Goal: Ask a question: Seek information or help from site administrators or community

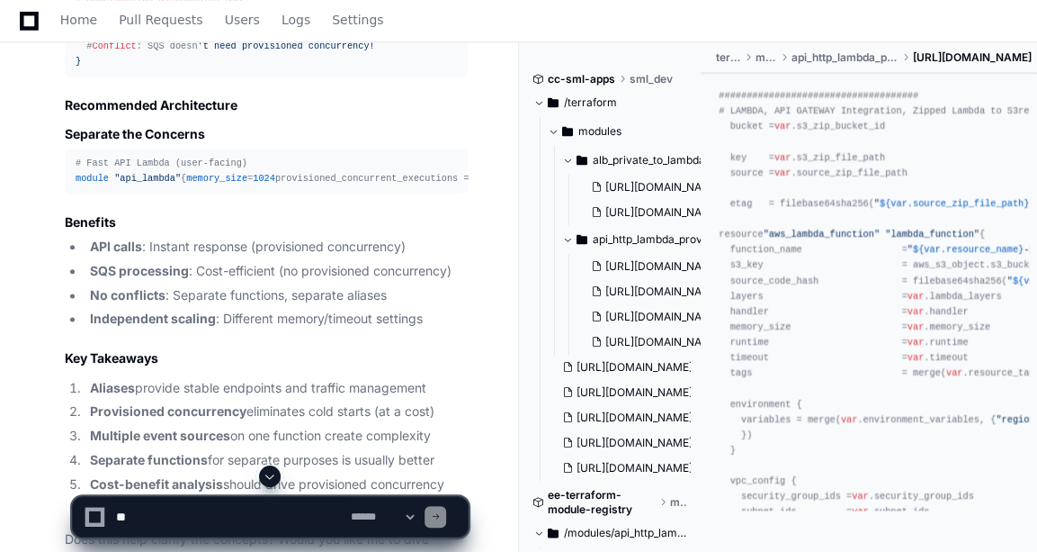
scroll to position [16377, 0]
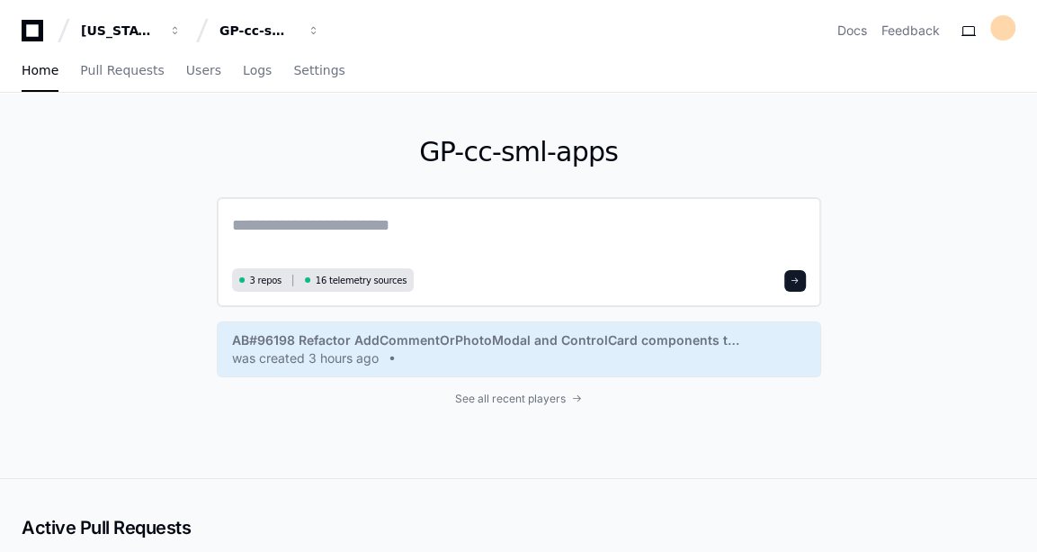
click at [372, 255] on textarea at bounding box center [519, 237] width 574 height 50
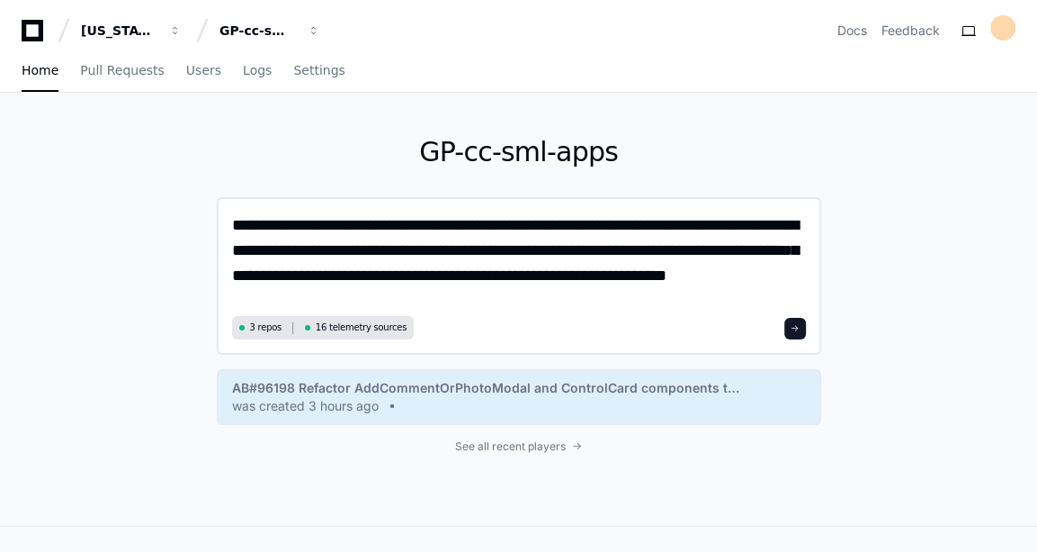
click at [693, 247] on textarea "**********" at bounding box center [519, 261] width 575 height 98
click at [739, 250] on textarea "**********" at bounding box center [519, 261] width 575 height 98
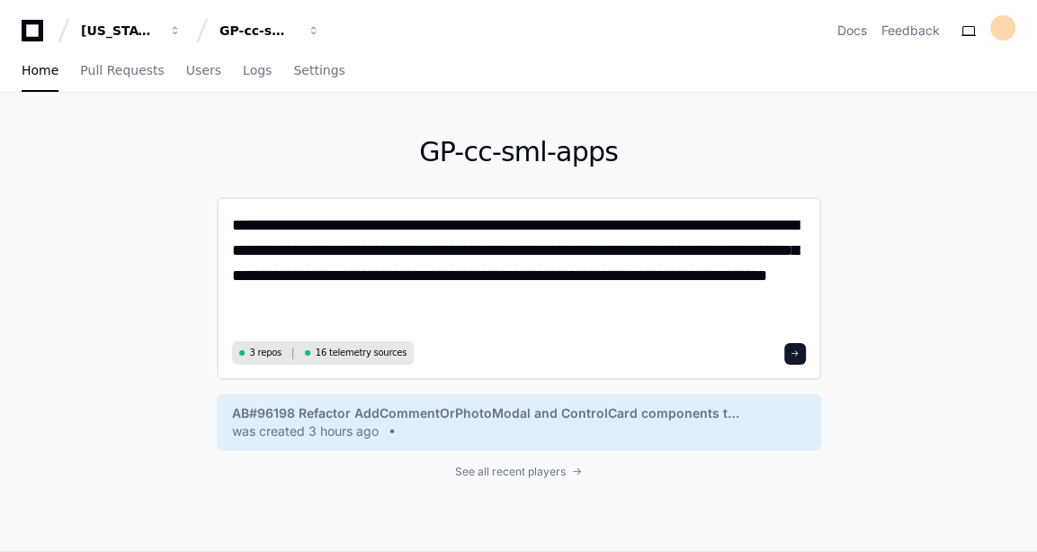
click at [455, 292] on textarea "**********" at bounding box center [519, 273] width 575 height 123
type textarea "**********"
click at [783, 354] on div "3 repos 16 telemetry sources" at bounding box center [519, 352] width 574 height 23
click at [794, 356] on span at bounding box center [795, 353] width 9 height 9
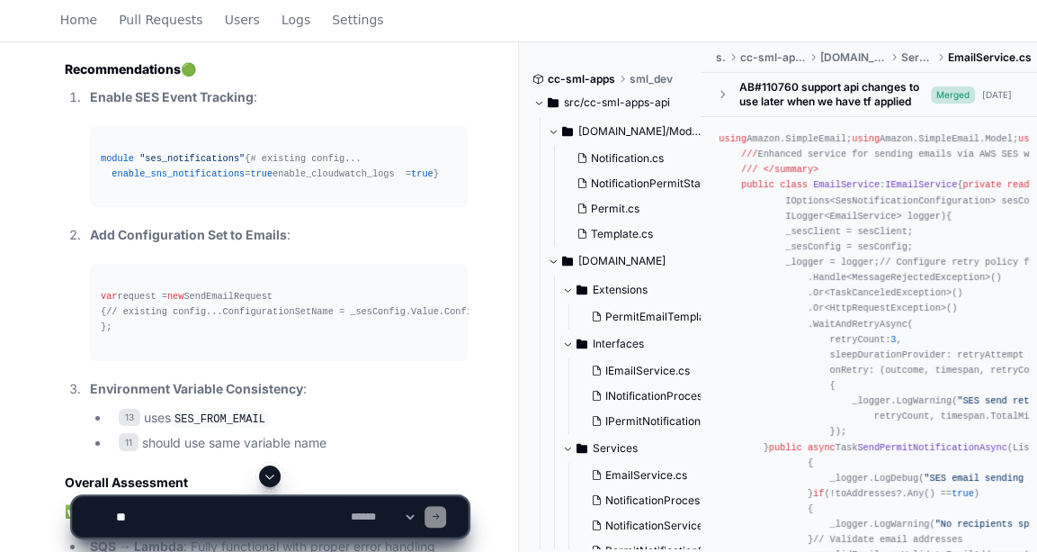
scroll to position [3439, 0]
click at [202, 163] on span ""ses_notifications"" at bounding box center [191, 157] width 105 height 11
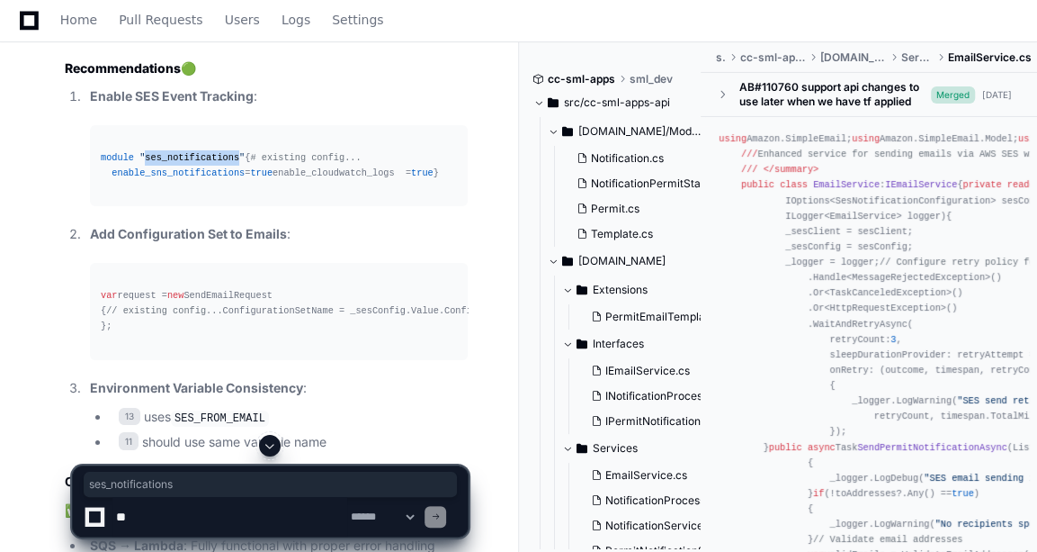
click at [202, 163] on span ""ses_notifications"" at bounding box center [191, 157] width 105 height 11
copy span "ses_notifications"
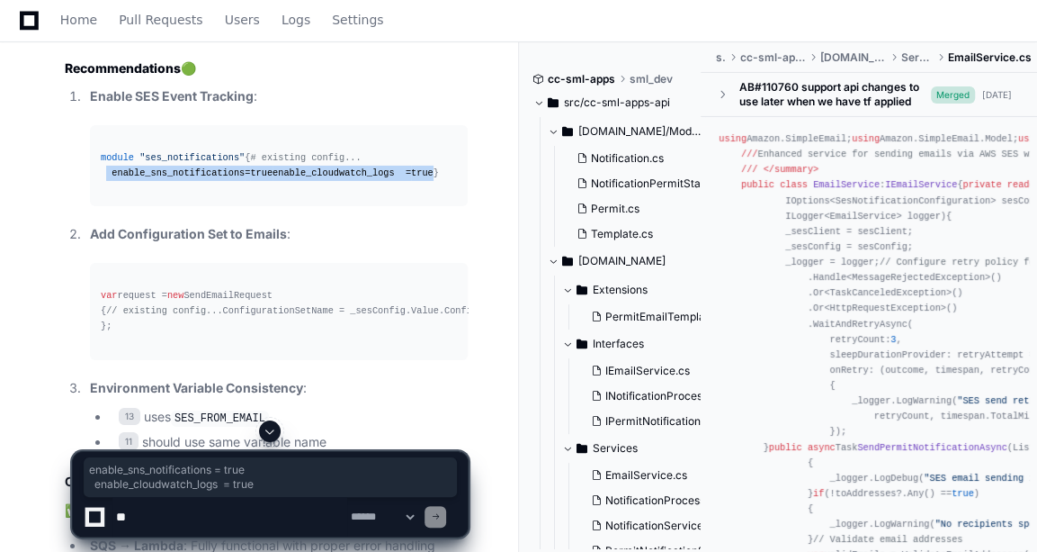
drag, startPoint x: 104, startPoint y: 219, endPoint x: 289, endPoint y: 228, distance: 184.7
click at [289, 181] on div "module "ses_notifications" { # existing config... enable_sns_notifications = tr…" at bounding box center [279, 165] width 356 height 31
copy div "enable_sns_notifications = true enable_cloudwatch_logs = true"
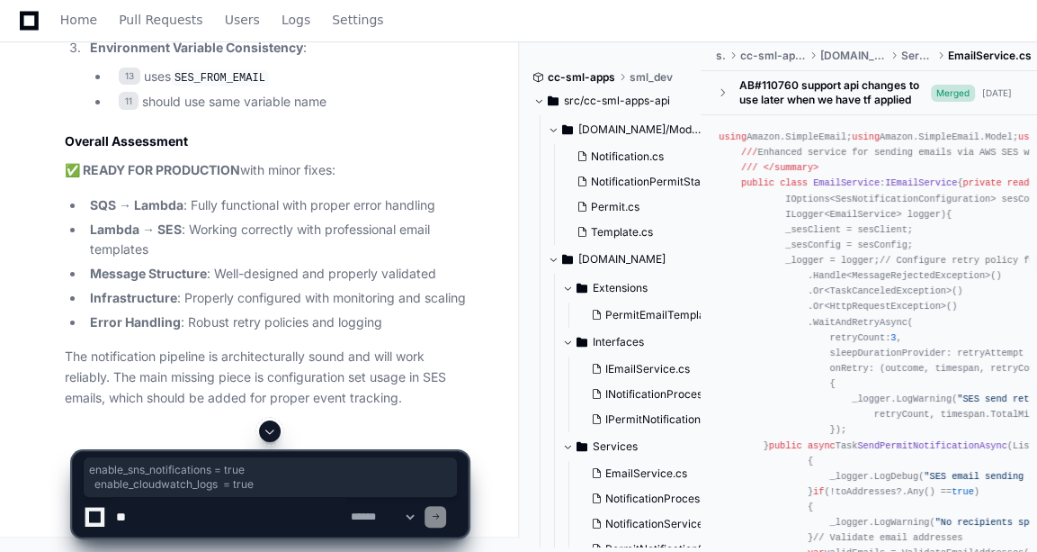
scroll to position [3733, 0]
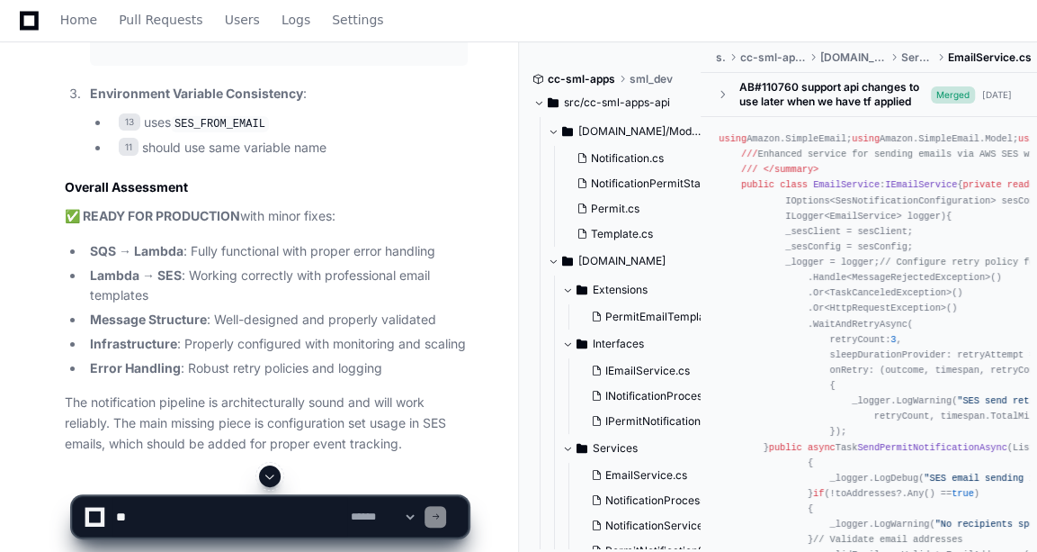
click at [194, 132] on code "SES_FROM_EMAIL" at bounding box center [220, 124] width 98 height 16
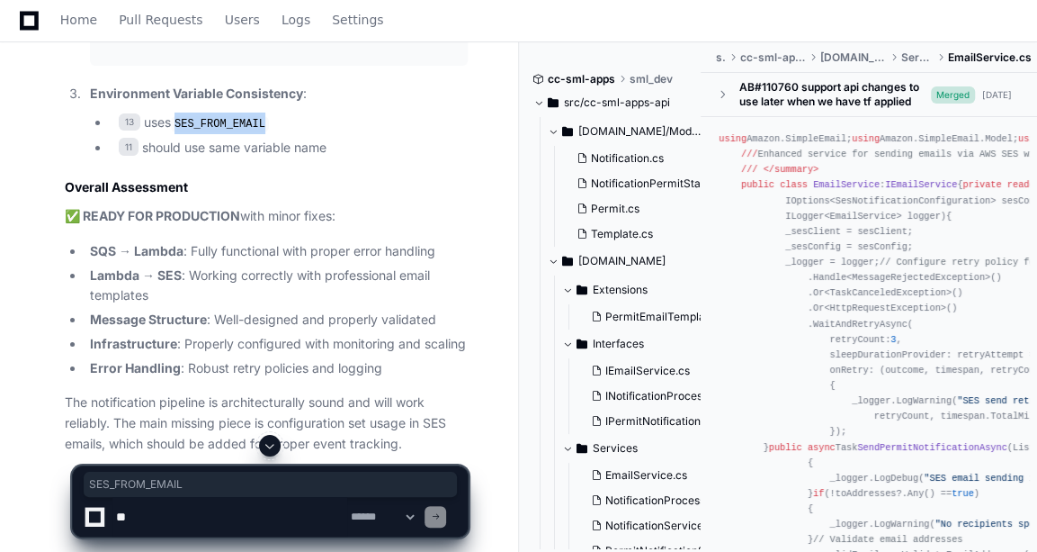
click at [194, 132] on code "SES_FROM_EMAIL" at bounding box center [220, 124] width 98 height 16
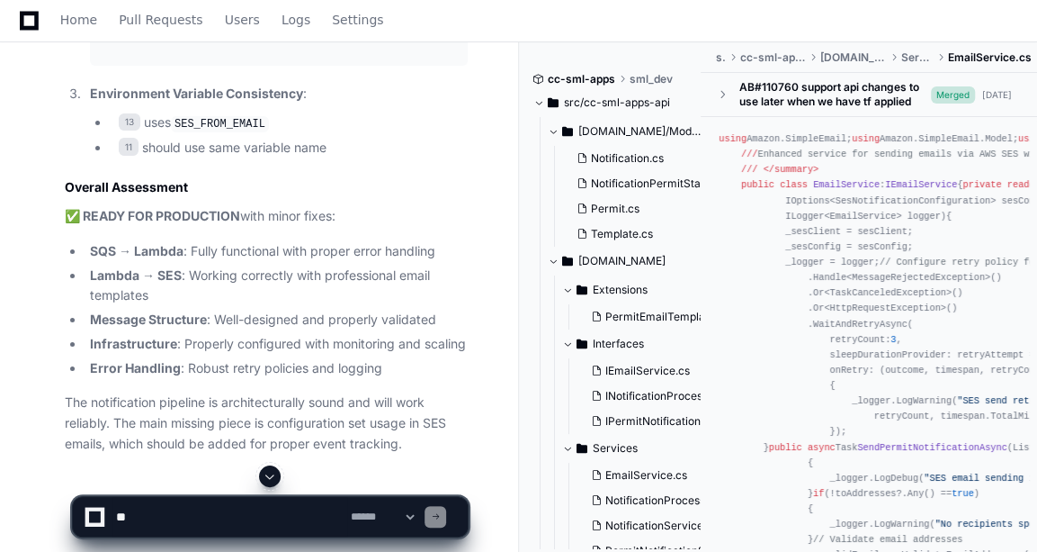
drag, startPoint x: 194, startPoint y: 230, endPoint x: 319, endPoint y: 274, distance: 132.3
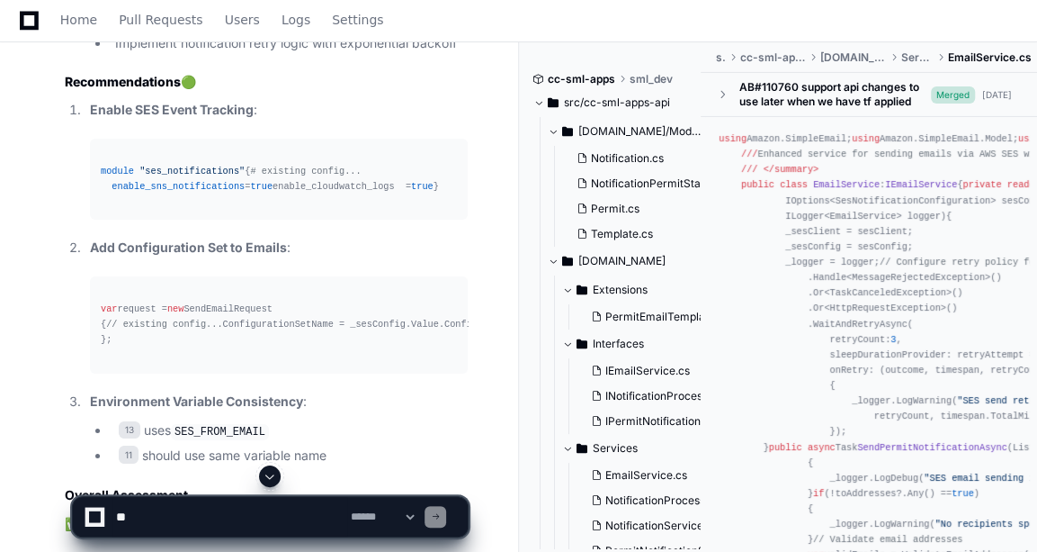
scroll to position [3561, 0]
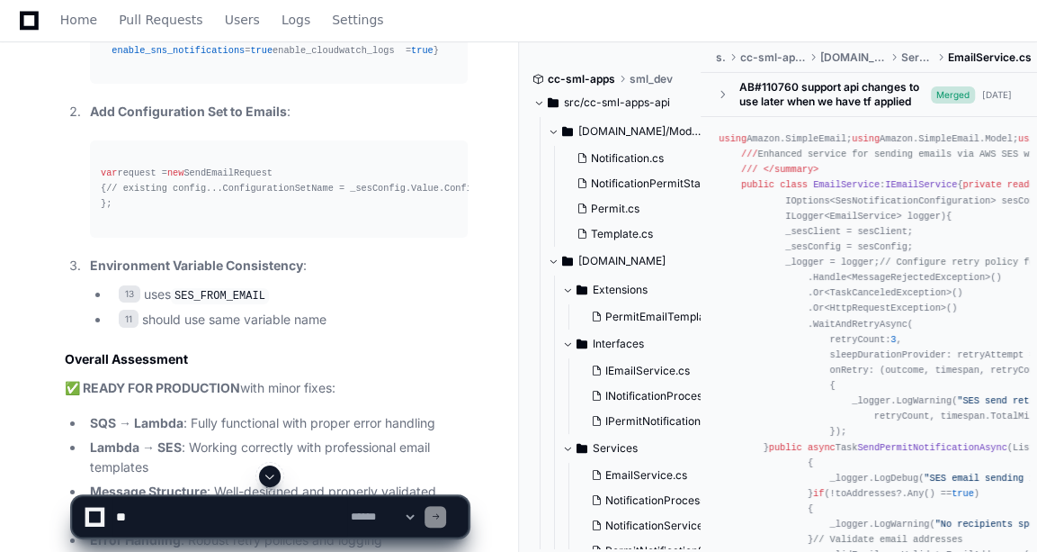
click at [217, 211] on div "var request = new SendEmailRequest { // existing config... ConfigurationSetName…" at bounding box center [279, 189] width 356 height 46
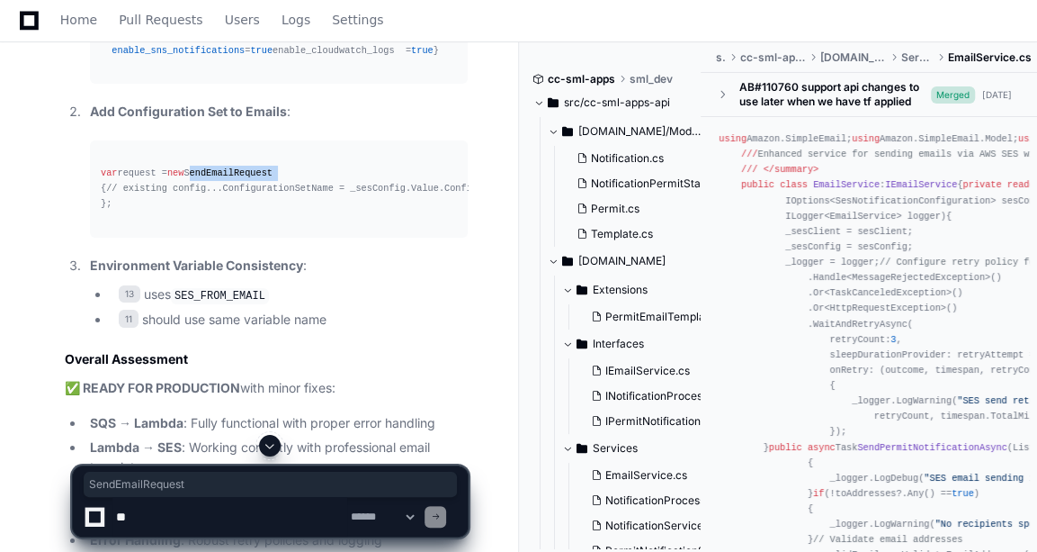
click at [217, 211] on div "var request = new SendEmailRequest { // existing config... ConfigurationSetName…" at bounding box center [279, 189] width 356 height 46
drag, startPoint x: 217, startPoint y: 250, endPoint x: 286, endPoint y: 240, distance: 70.0
click at [286, 211] on div "var request = new SendEmailRequest { // existing config... ConfigurationSetName…" at bounding box center [279, 189] width 356 height 46
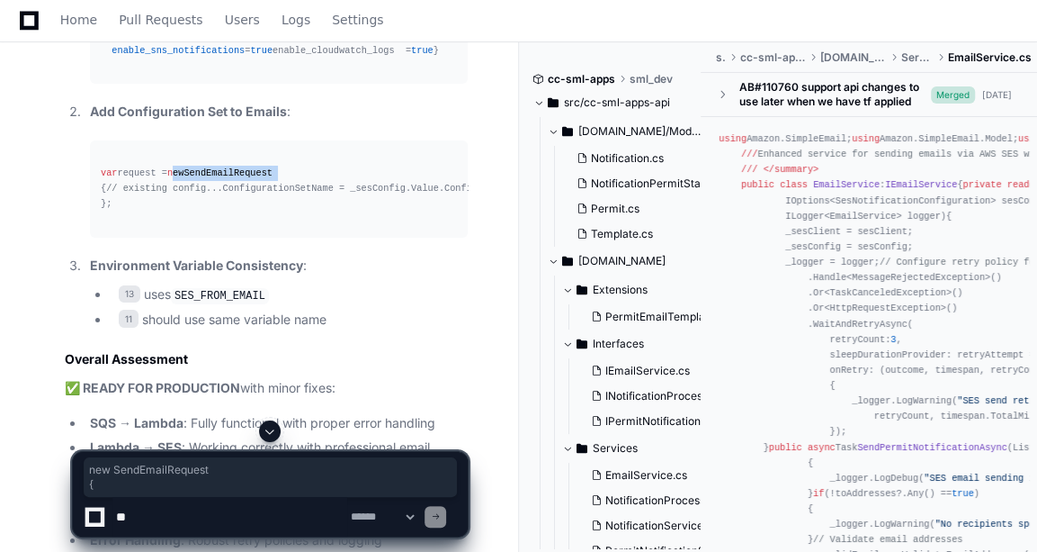
drag, startPoint x: 286, startPoint y: 240, endPoint x: 140, endPoint y: 247, distance: 145.9
click at [140, 211] on div "var request = new SendEmailRequest { // existing config... ConfigurationSetName…" at bounding box center [279, 189] width 356 height 46
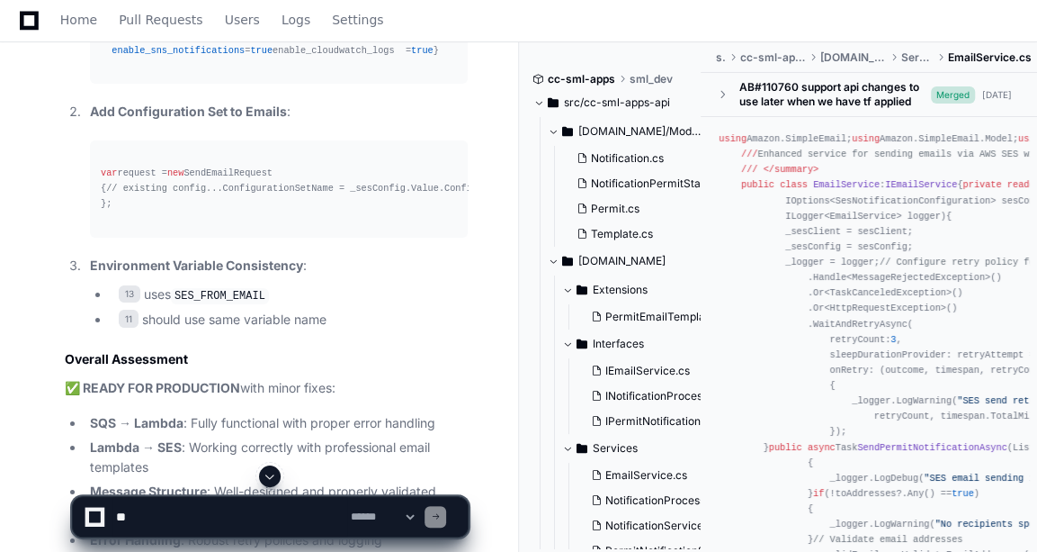
click at [96, 237] on pre "var request = new SendEmailRequest { // existing config... ConfigurationSetName…" at bounding box center [279, 188] width 378 height 96
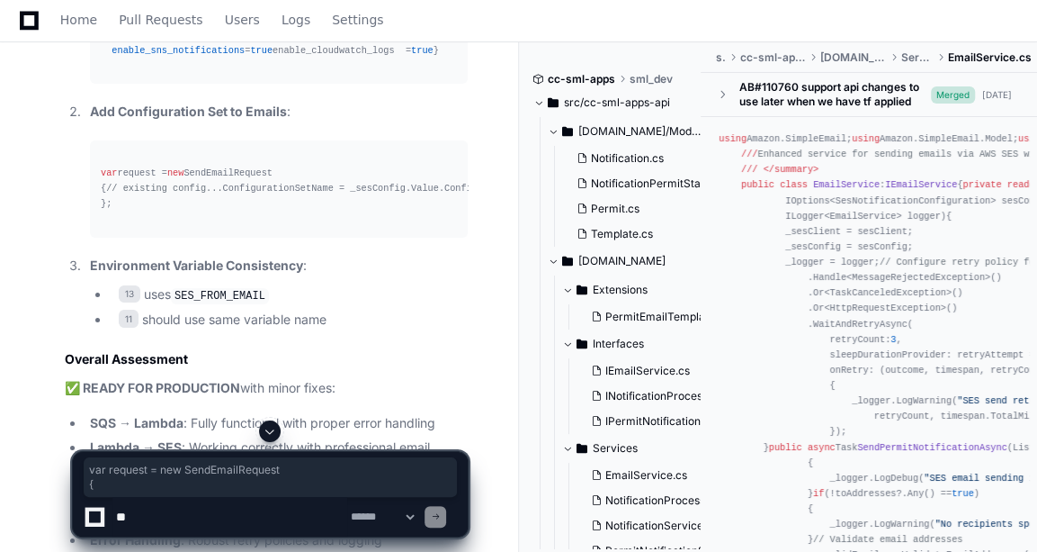
drag, startPoint x: 96, startPoint y: 248, endPoint x: 112, endPoint y: 260, distance: 20.0
click at [112, 237] on pre "var request = new SendEmailRequest { // existing config... ConfigurationSetName…" at bounding box center [279, 188] width 378 height 96
copy div "var request = new SendEmailRequest {"
click at [201, 211] on div "var request = new SendEmailRequest { // existing config... ConfigurationSetName…" at bounding box center [279, 189] width 356 height 46
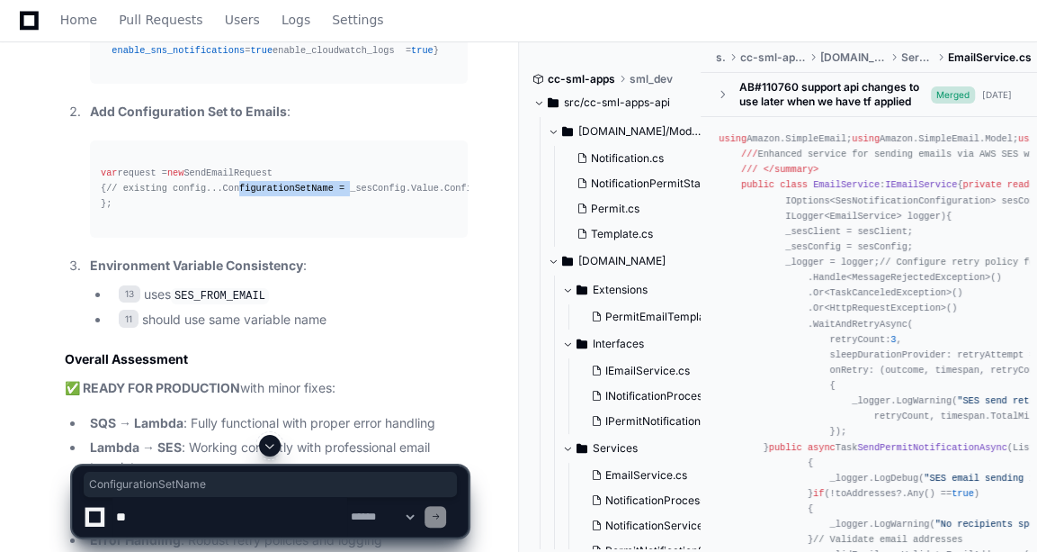
click at [201, 211] on div "var request = new SendEmailRequest { // existing config... ConfigurationSetName…" at bounding box center [279, 189] width 356 height 46
click at [239, 521] on textarea at bounding box center [229, 517] width 235 height 40
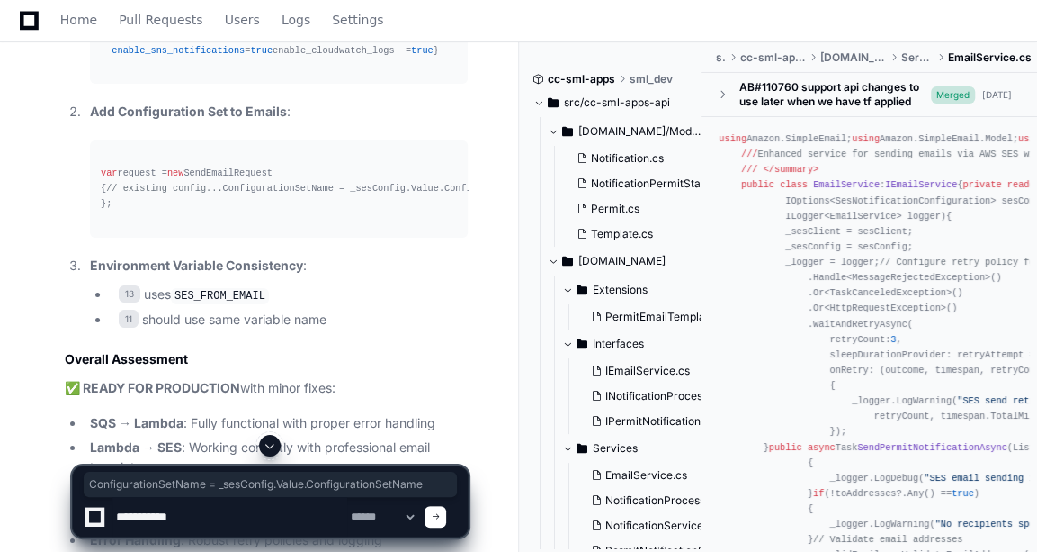
type textarea "**********"
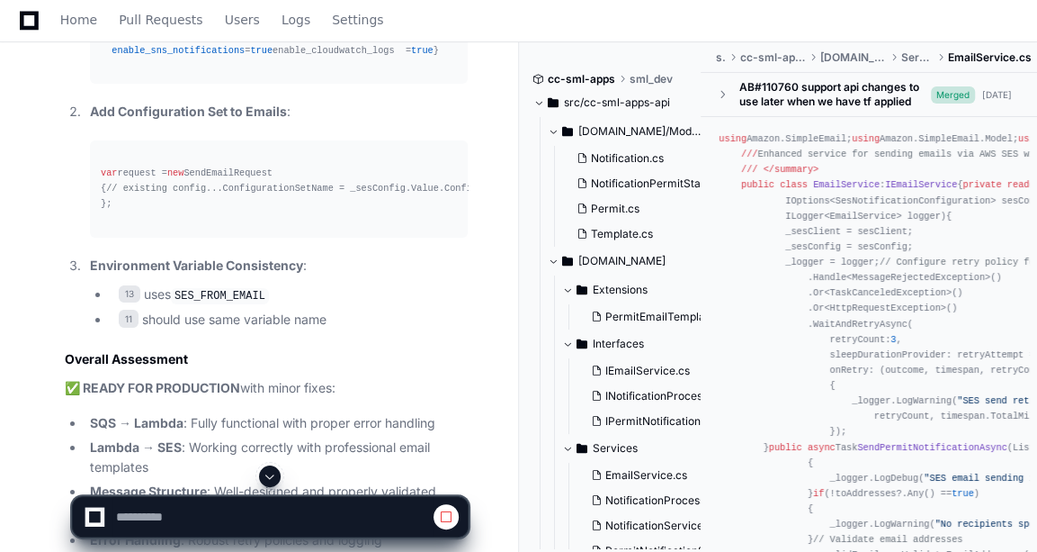
click at [157, 211] on div "var request = new SendEmailRequest { // existing config... ConfigurationSetName…" at bounding box center [279, 189] width 356 height 46
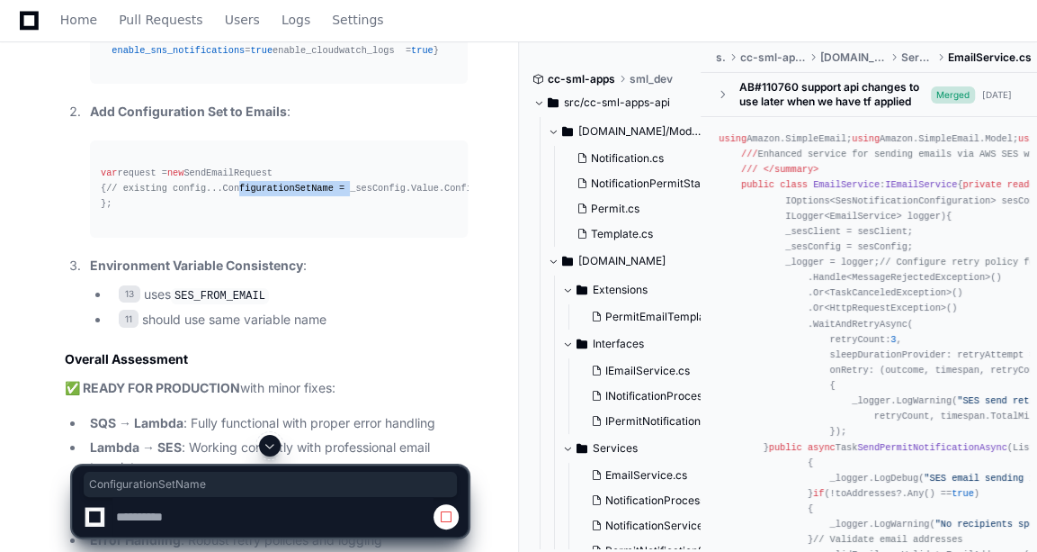
click at [157, 211] on div "var request = new SendEmailRequest { // existing config... ConfigurationSetName…" at bounding box center [279, 189] width 356 height 46
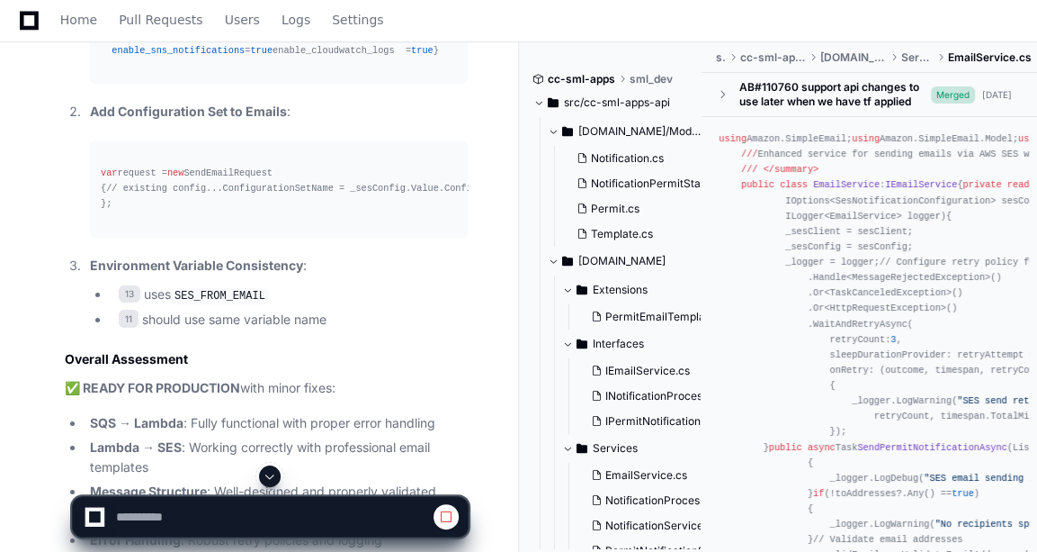
drag, startPoint x: 157, startPoint y: 294, endPoint x: 278, endPoint y: 294, distance: 121.5
click at [278, 211] on div "var request = new SendEmailRequest { // existing config... ConfigurationSetName…" at bounding box center [279, 189] width 356 height 46
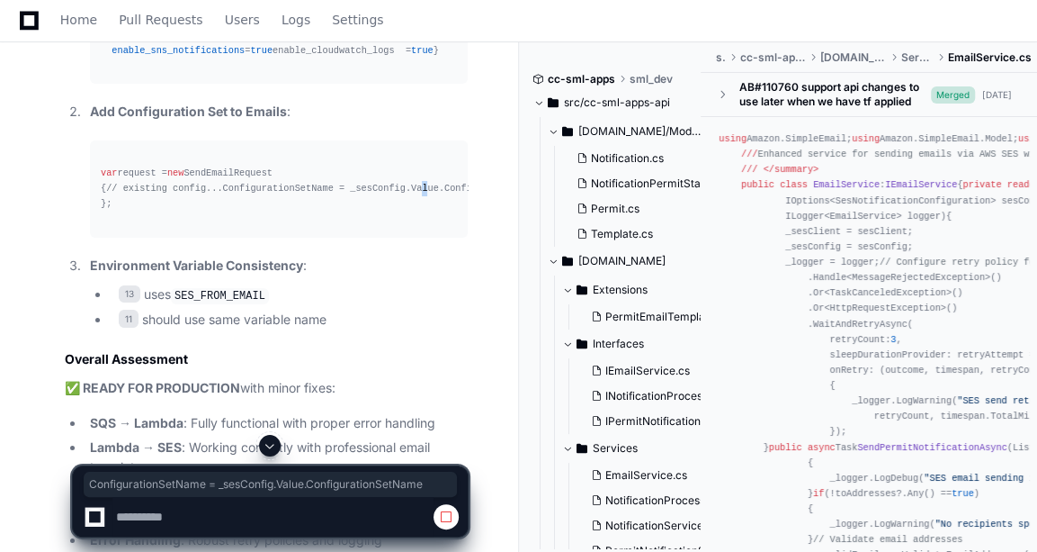
copy div "ConfigurationSetName = _sesConfig.Value.ConfigurationSetName"
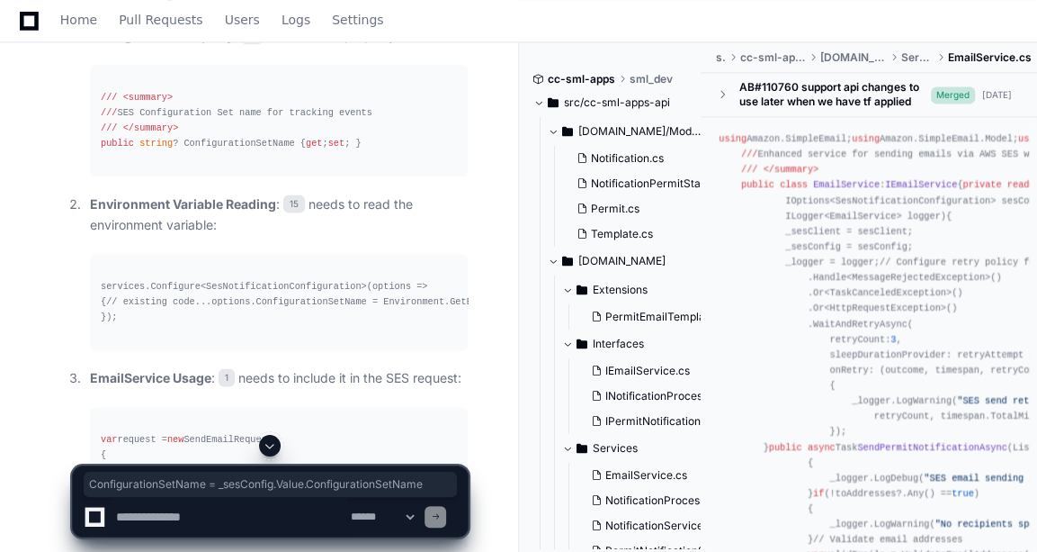
scroll to position [5154, 0]
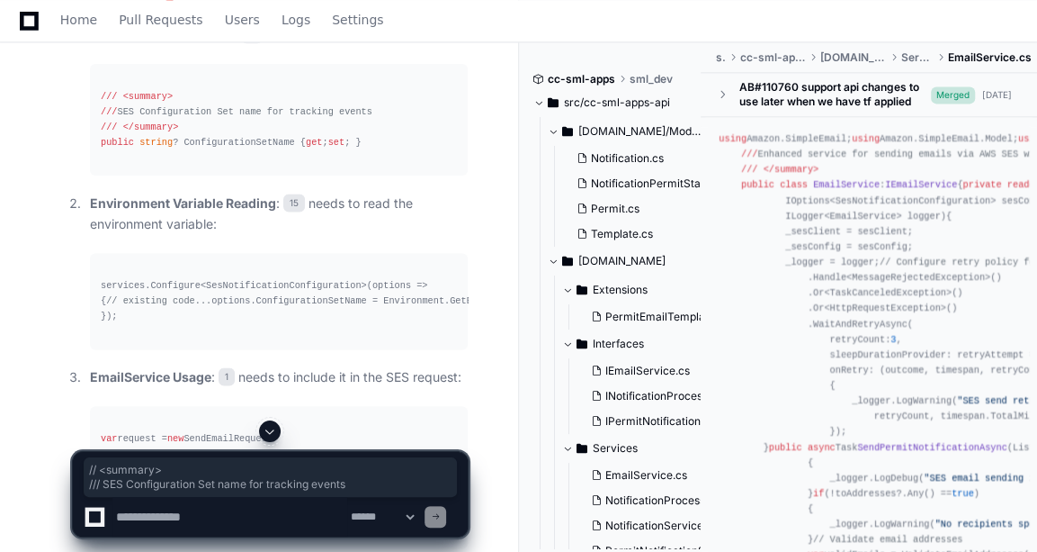
drag, startPoint x: 103, startPoint y: 225, endPoint x: 420, endPoint y: 251, distance: 317.8
click at [420, 151] on div "/// <summary> /// SES Configuration Set name for tracking events /// </summary>…" at bounding box center [279, 120] width 356 height 62
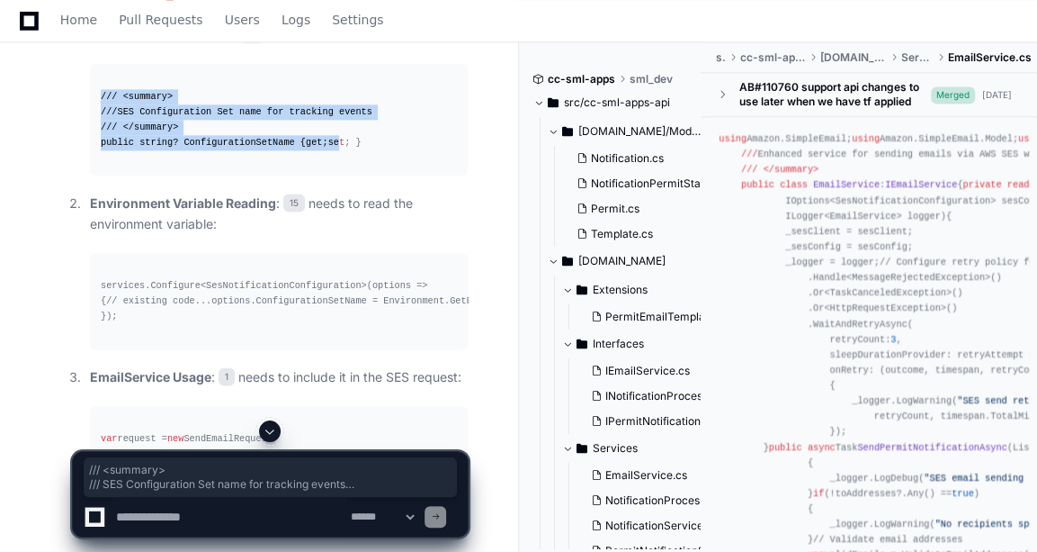
drag, startPoint x: 420, startPoint y: 251, endPoint x: 99, endPoint y: 228, distance: 322.1
click at [99, 176] on pre "/// <summary> /// SES Configuration Set name for tracking events /// </summary>…" at bounding box center [279, 120] width 378 height 112
copy div "/// <summary> /// SES Configuration Set name for tracking events /// </summary>…"
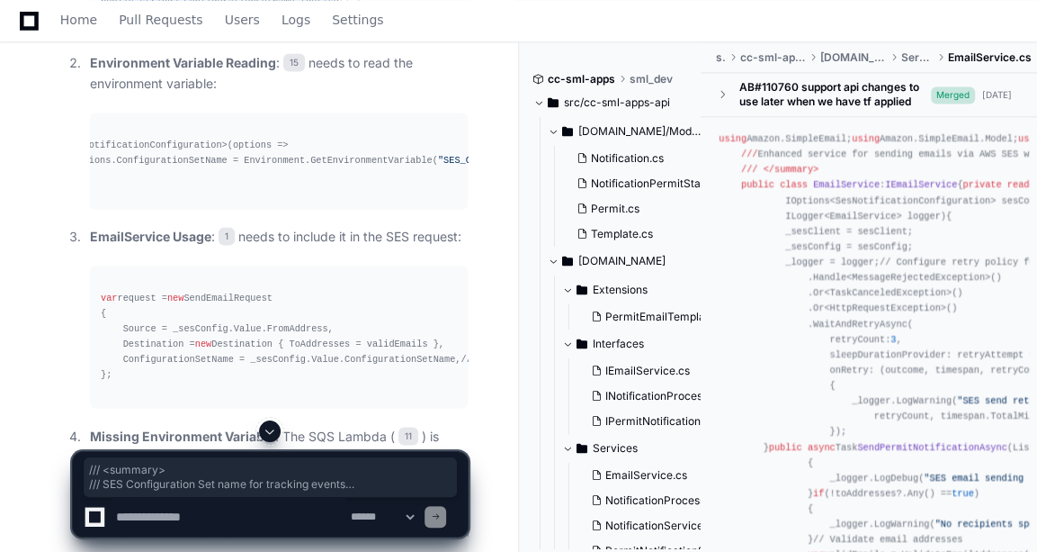
scroll to position [0, 0]
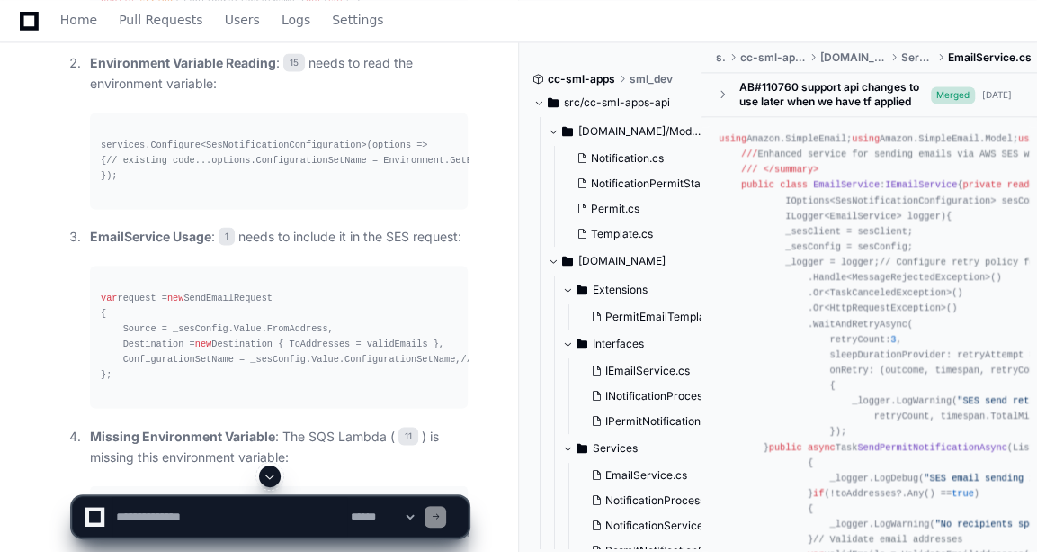
click at [238, 184] on div "services.Configure<SesNotificationConfiguration>(options => { // existing code.…" at bounding box center [279, 161] width 356 height 46
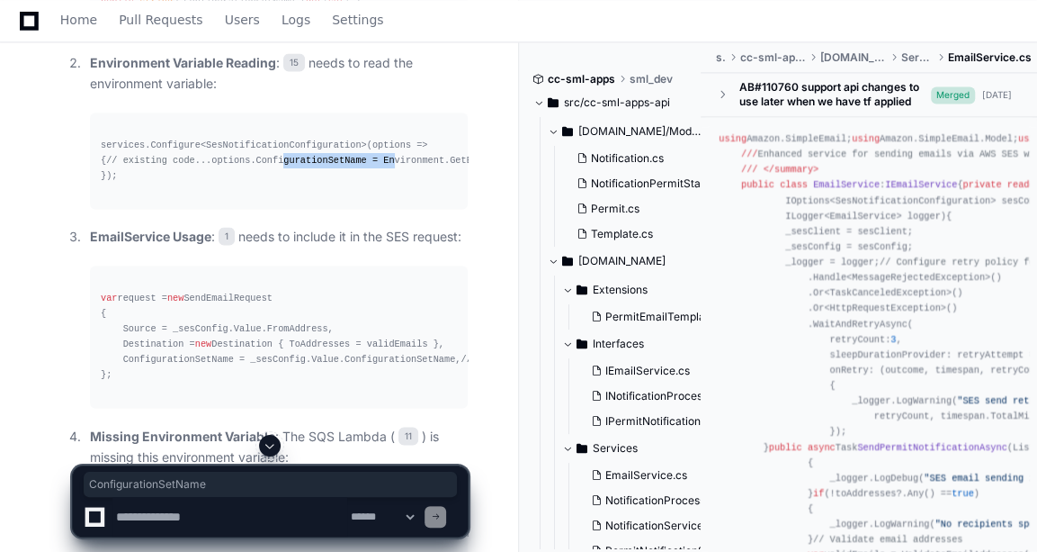
click at [238, 184] on div "services.Configure<SesNotificationConfiguration>(options => { // existing code.…" at bounding box center [279, 161] width 356 height 46
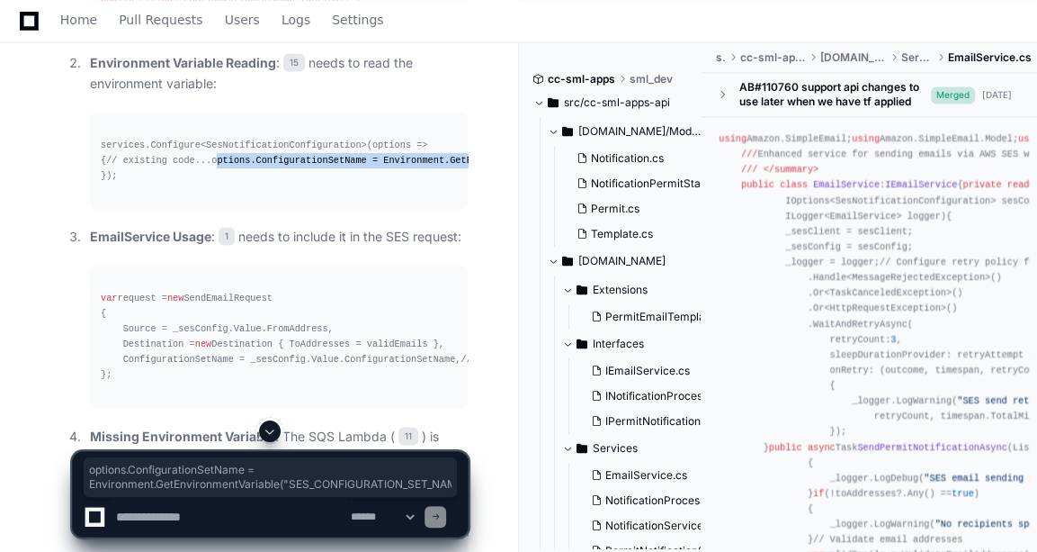
copy div "options.ConfigurationSetName = Environment.GetEnvironmentVariable( "SES_CONFIGU…"
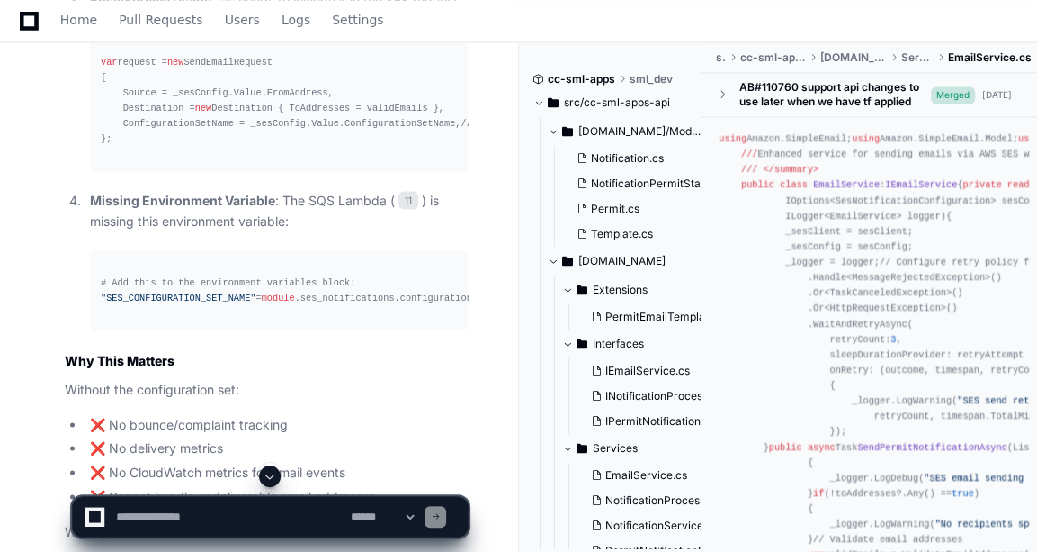
click at [319, 148] on div "var request = new SendEmailRequest { Source = _sesConfig.Value.FromAddress, Des…" at bounding box center [279, 101] width 356 height 93
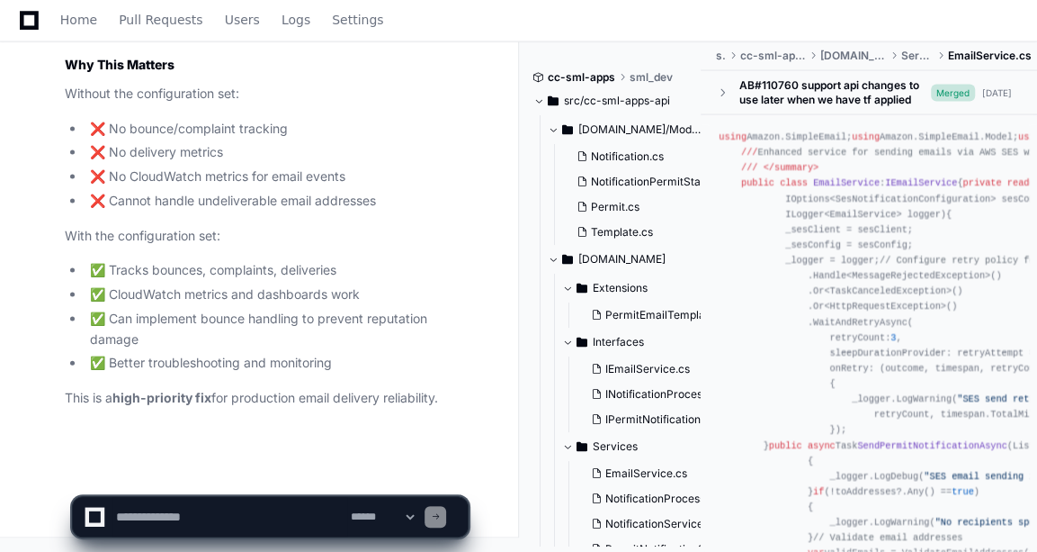
scroll to position [6022, 0]
click at [319, 525] on textarea at bounding box center [229, 517] width 235 height 40
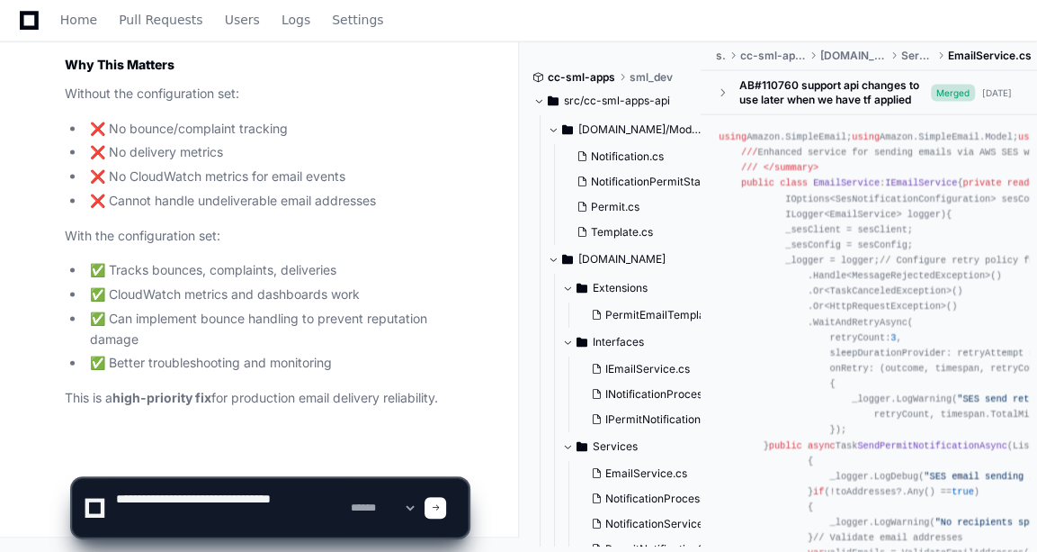
paste textarea "**********"
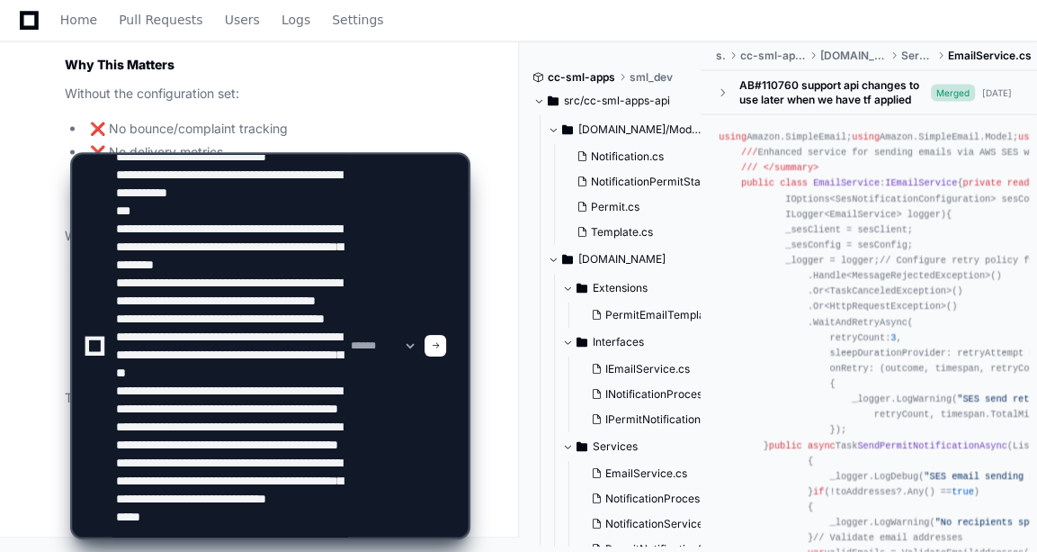
scroll to position [0, 0]
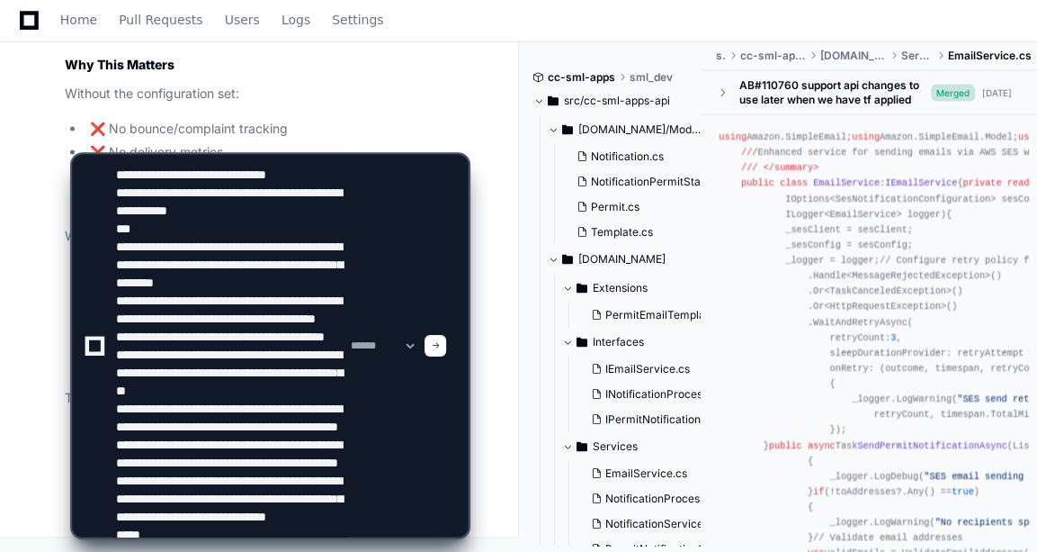
click at [311, 173] on textarea at bounding box center [229, 345] width 235 height 381
click at [286, 176] on textarea at bounding box center [229, 345] width 235 height 381
drag, startPoint x: 275, startPoint y: 178, endPoint x: 343, endPoint y: 175, distance: 67.5
click at [343, 175] on textarea at bounding box center [229, 345] width 235 height 381
type textarea "**********"
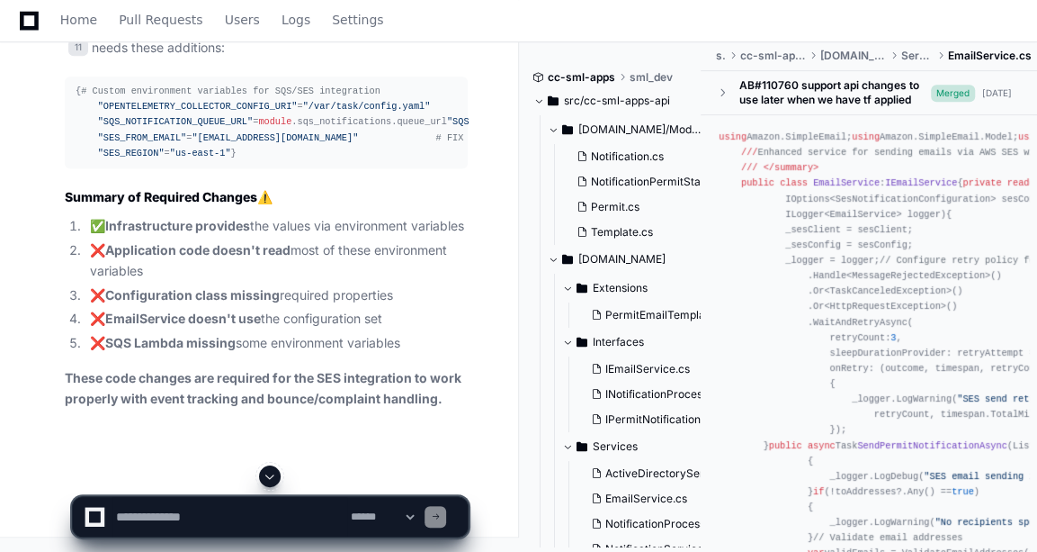
scroll to position [8464, 0]
click at [138, 127] on span ""SQS_NOTIFICATION_QUEUE_URL"" at bounding box center [176, 121] width 156 height 11
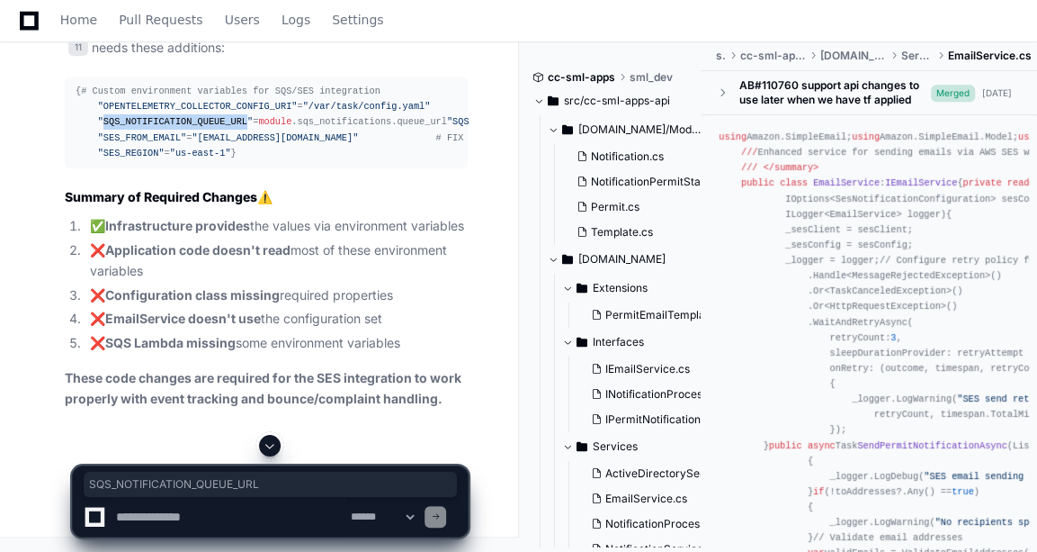
click at [138, 127] on span ""SQS_NOTIFICATION_QUEUE_URL"" at bounding box center [176, 121] width 156 height 11
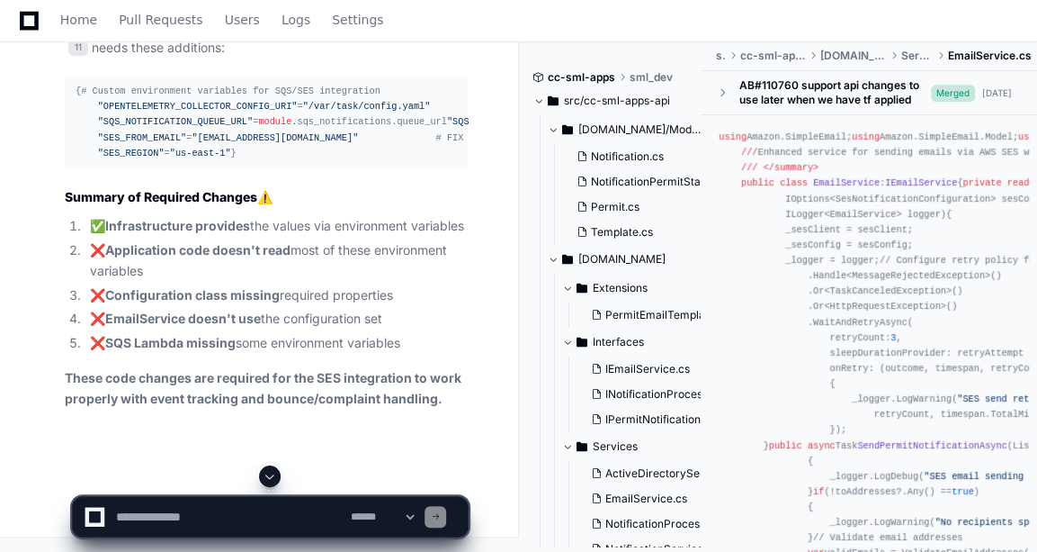
drag, startPoint x: 138, startPoint y: 166, endPoint x: 121, endPoint y: 189, distance: 29.0
click at [121, 161] on div "{ # Custom environment variables for SQS/SES integration "OPENTELEMETRY_COLLECT…" at bounding box center [266, 122] width 381 height 77
click at [193, 112] on span ""OPENTELEMETRY_COLLECTOR_CONFIG_URI"" at bounding box center [198, 106] width 200 height 11
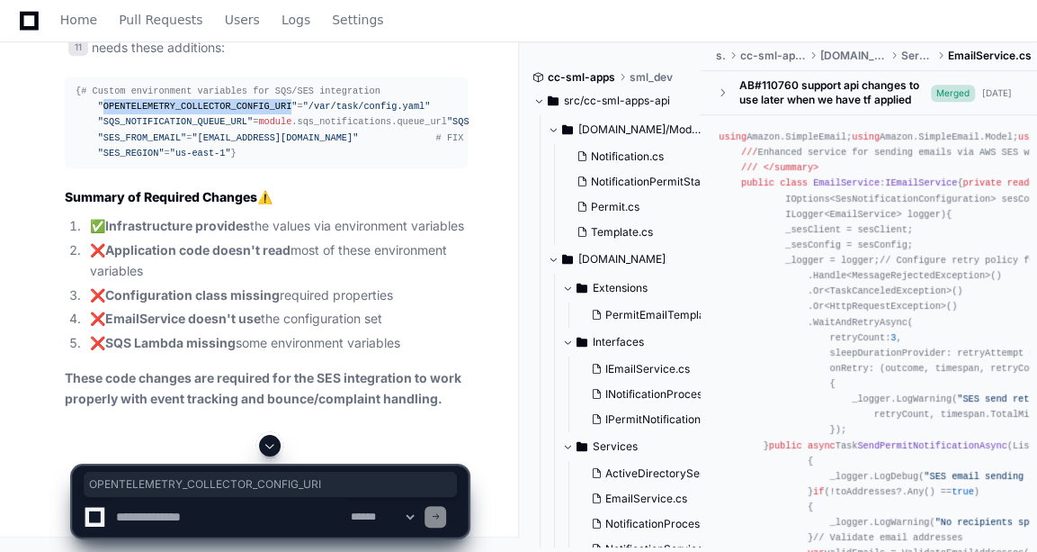
click at [193, 112] on span ""OPENTELEMETRY_COLLECTOR_CONFIG_URI"" at bounding box center [198, 106] width 200 height 11
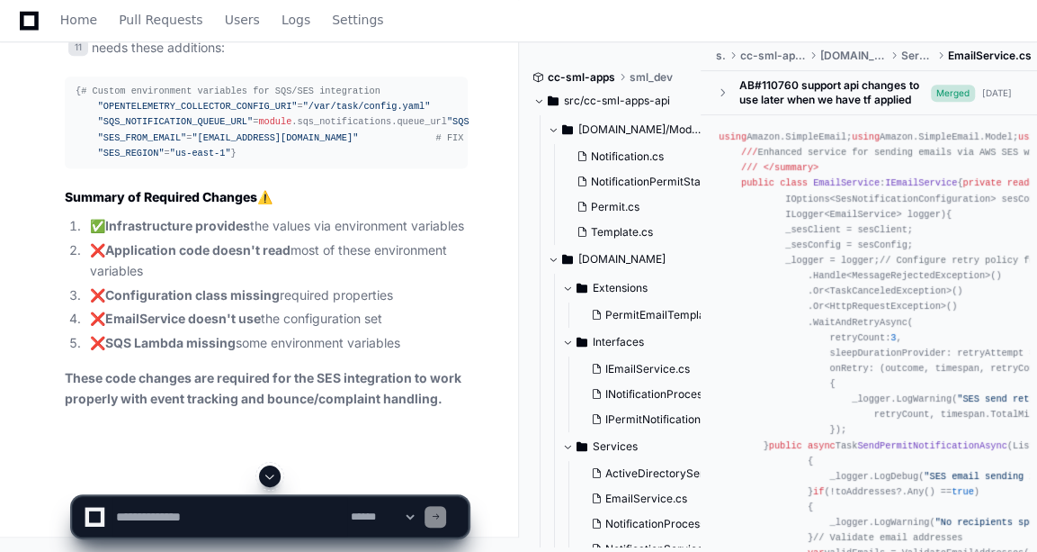
drag, startPoint x: 193, startPoint y: 151, endPoint x: 120, endPoint y: 218, distance: 99.4
click at [120, 143] on span ""SES_FROM_EMAIL"" at bounding box center [142, 137] width 89 height 11
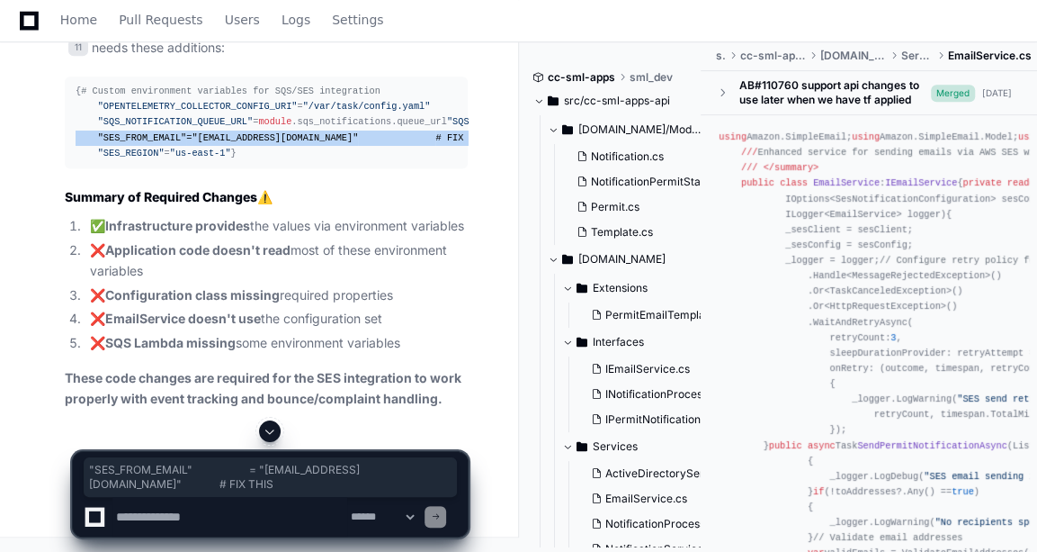
click at [120, 143] on span ""SES_FROM_EMAIL"" at bounding box center [142, 137] width 89 height 11
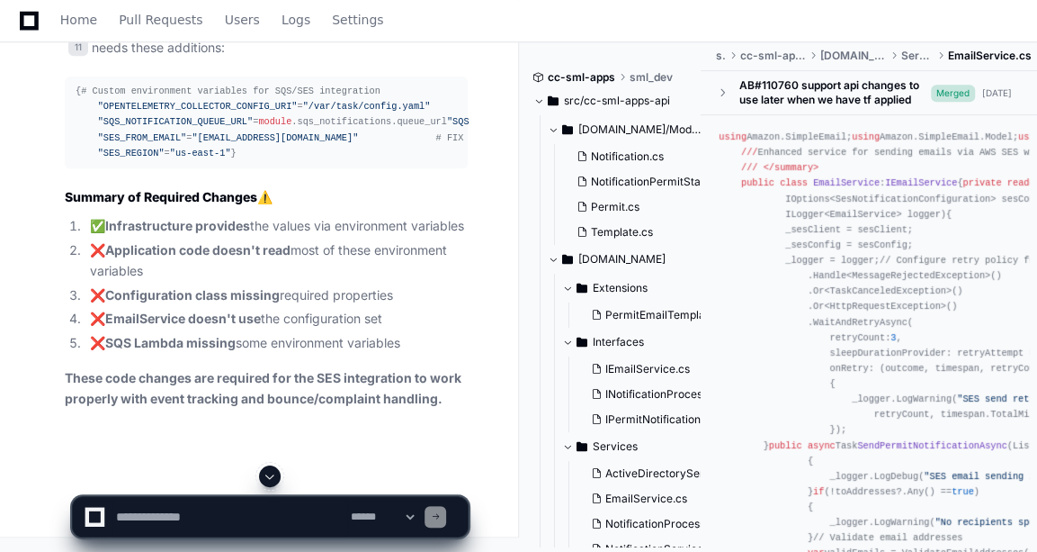
drag, startPoint x: 120, startPoint y: 218, endPoint x: 112, endPoint y: 255, distance: 37.8
click at [112, 168] on pre "{ # Custom environment variables for SQS/SES integration "OPENTELEMETRY_COLLECT…" at bounding box center [266, 122] width 403 height 92
click at [134, 143] on span ""SES_FROM_EMAIL"" at bounding box center [142, 137] width 89 height 11
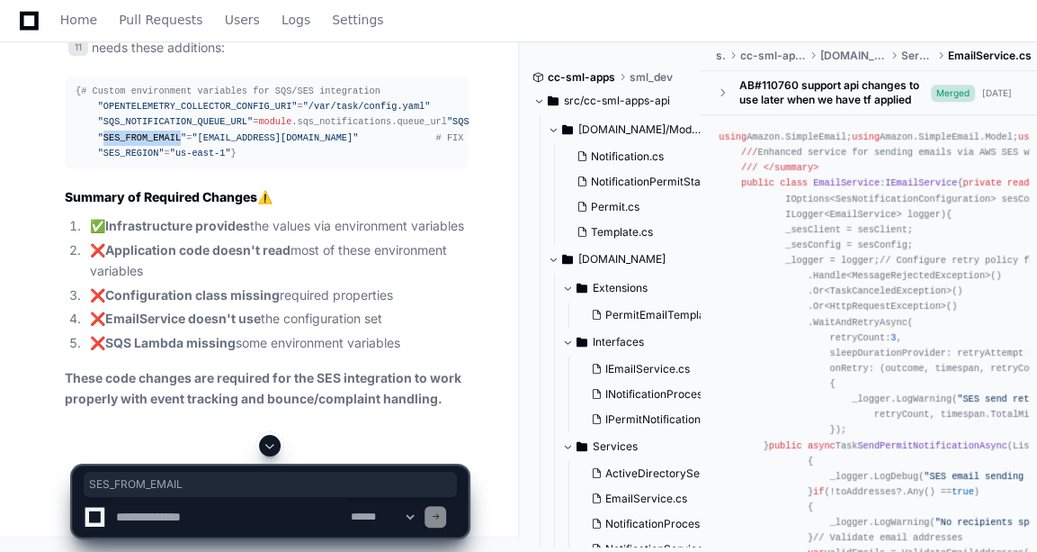
click at [134, 143] on span ""SES_FROM_EMAIL"" at bounding box center [142, 137] width 89 height 11
copy span "SES_FROM_EMAIL"
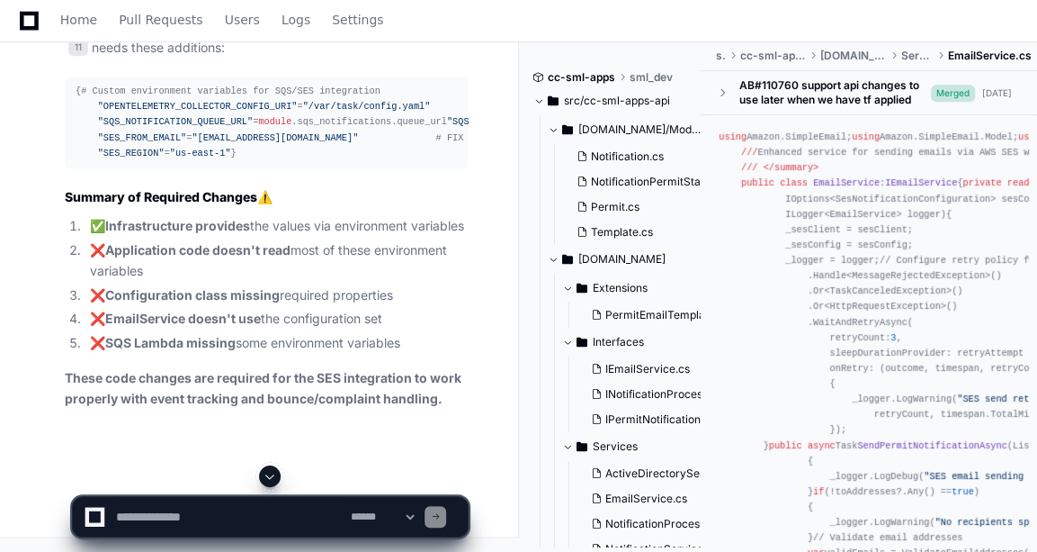
click at [297, 143] on span ""smlnotifications@gp.kochcloud.com"" at bounding box center [275, 137] width 166 height 11
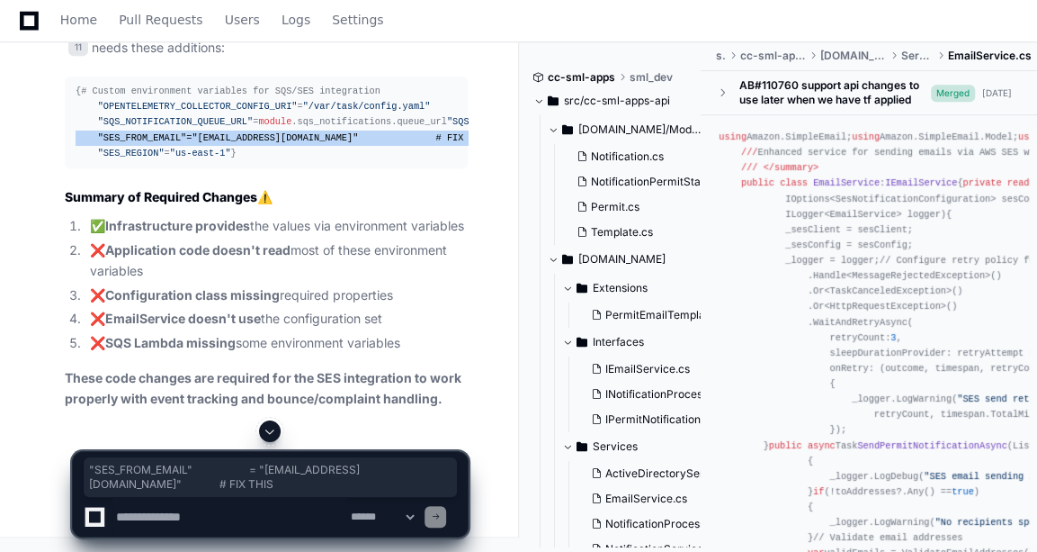
copy div ""SES_FROM_EMAIL" = "smlnotifications@gp.kochcloud.com" # FIX THIS"
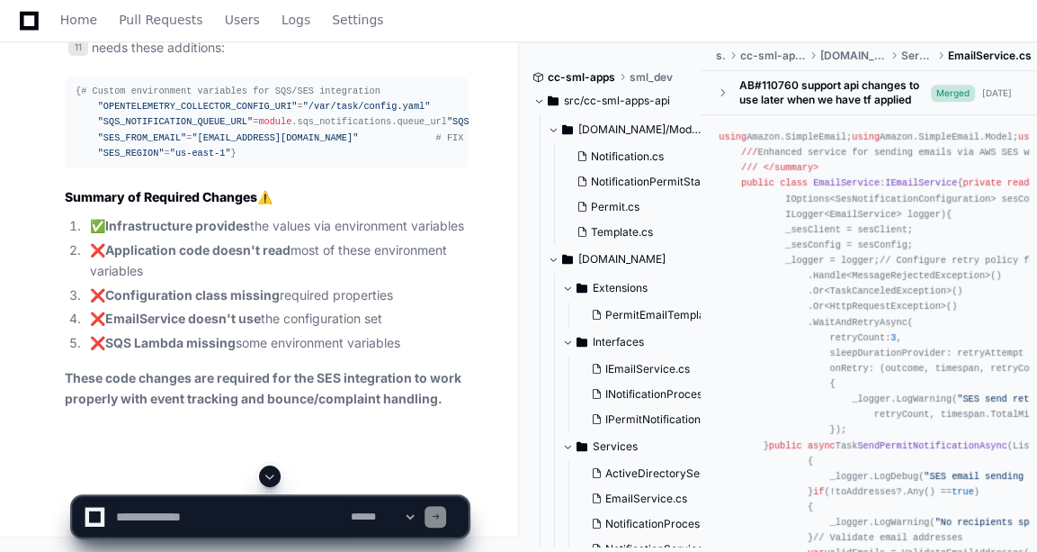
click at [354, 206] on h2 "Summary of Required Changes ⚠️" at bounding box center [266, 197] width 403 height 18
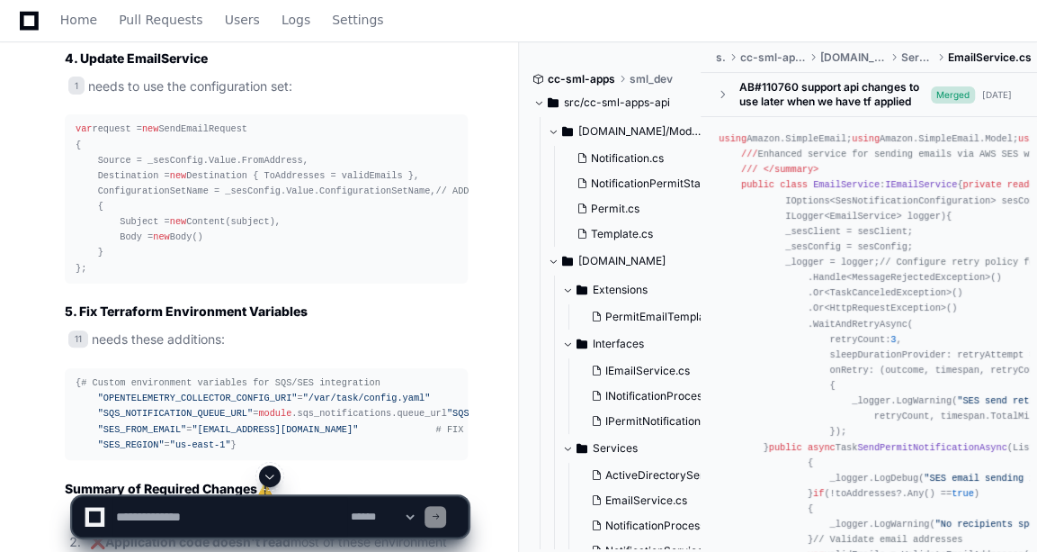
scroll to position [7786, 0]
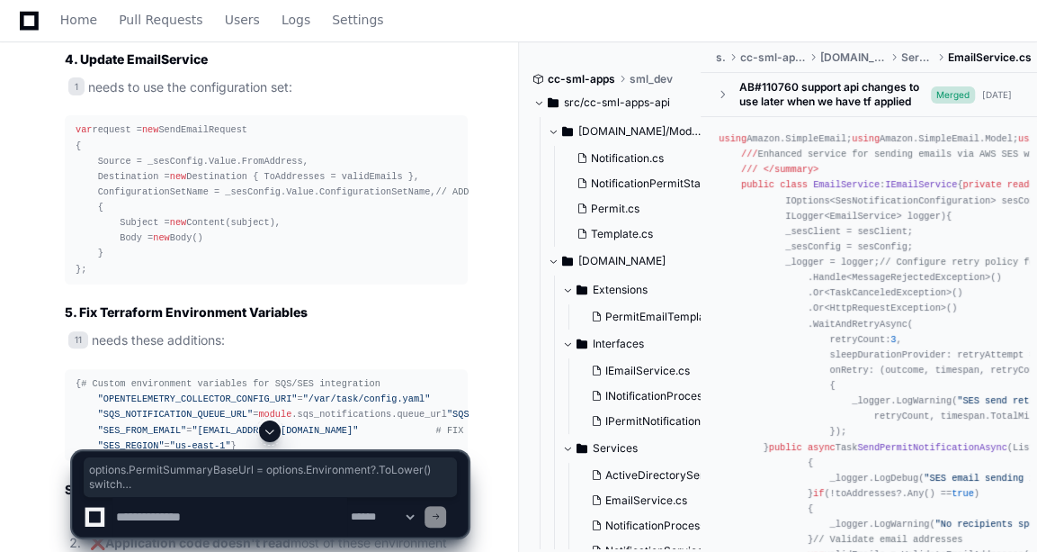
drag, startPoint x: 101, startPoint y: 265, endPoint x: 130, endPoint y: 332, distance: 72.9
click at [166, 505] on textarea at bounding box center [229, 517] width 235 height 40
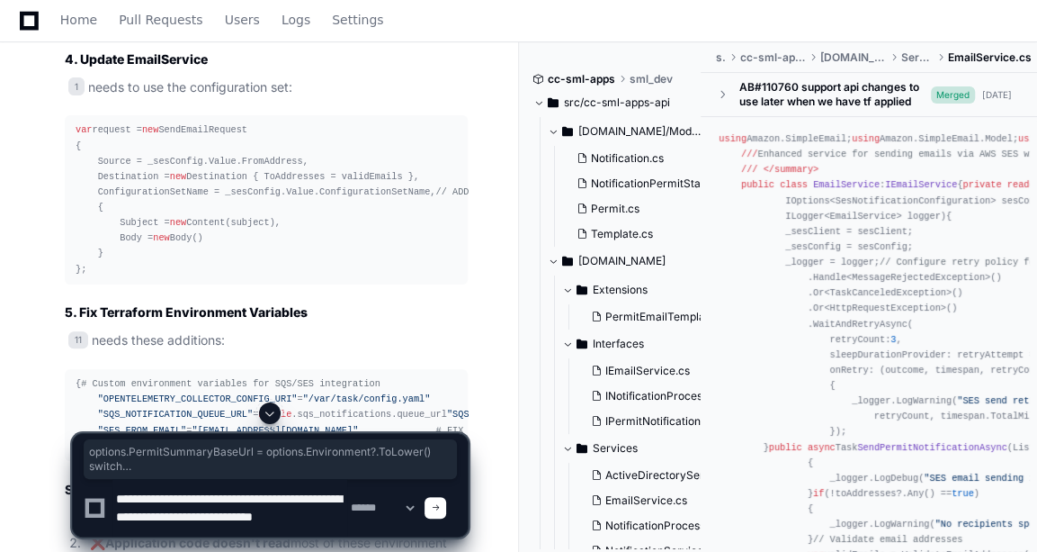
scroll to position [5, 0]
paste textarea "**********"
type textarea "**********"
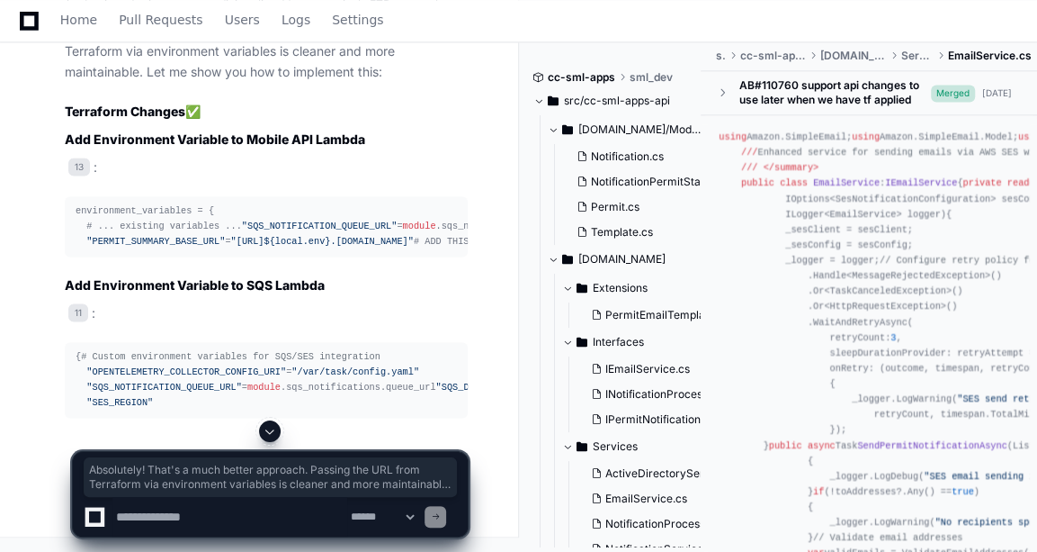
scroll to position [9672, 0]
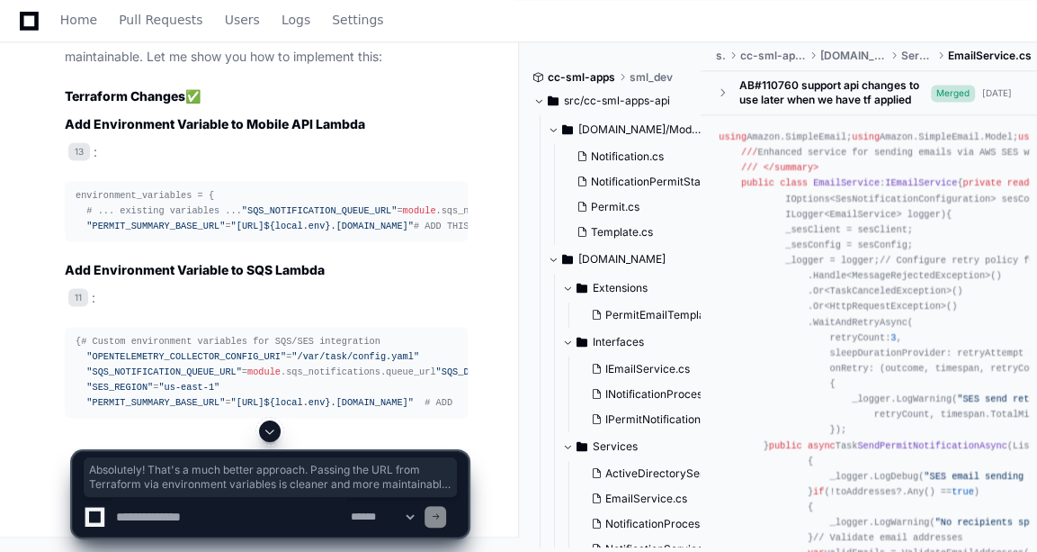
click at [44, 489] on div "**********" at bounding box center [271, 485] width 498 height 131
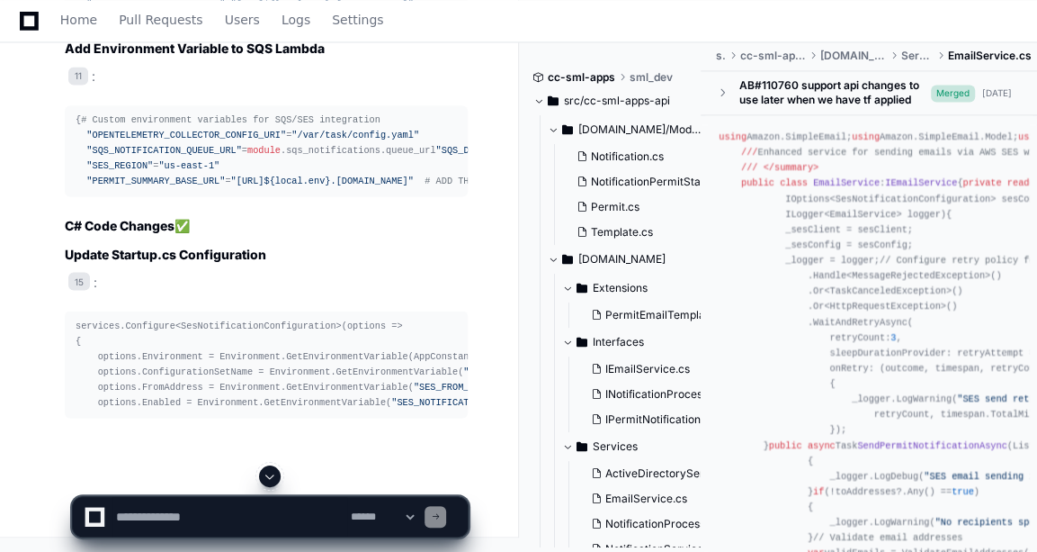
scroll to position [9940, 0]
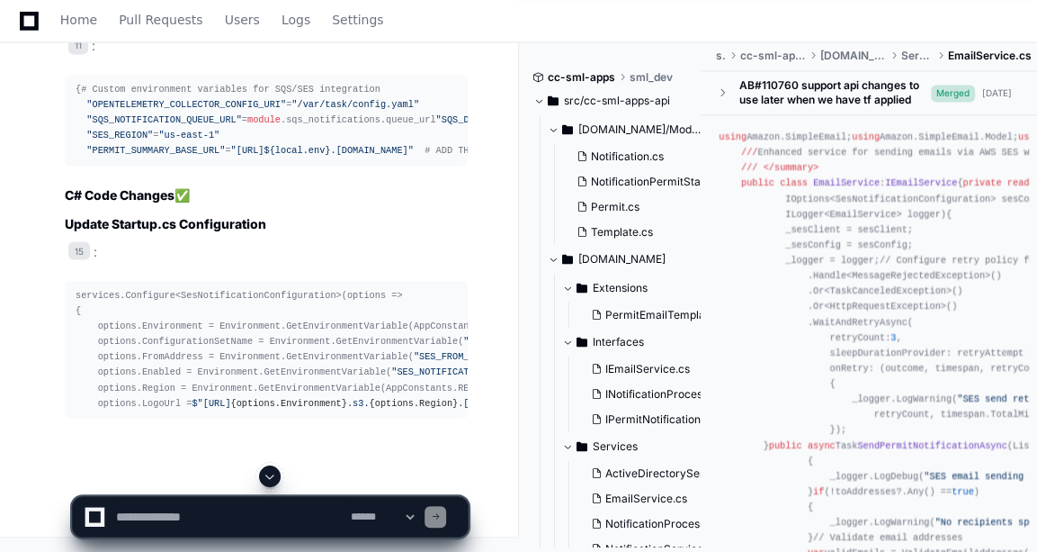
click at [189, 517] on textarea at bounding box center [229, 517] width 235 height 40
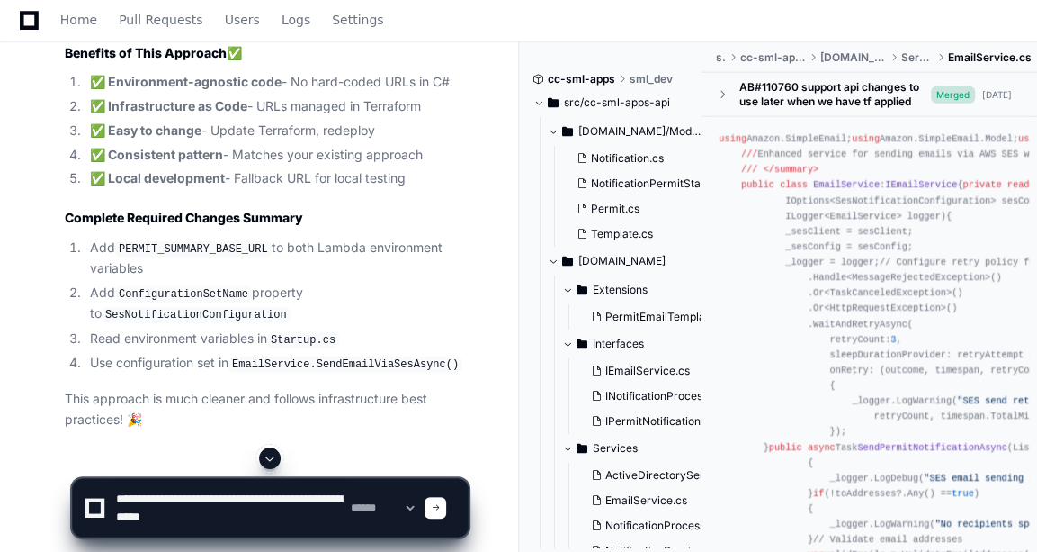
type textarea "**********"
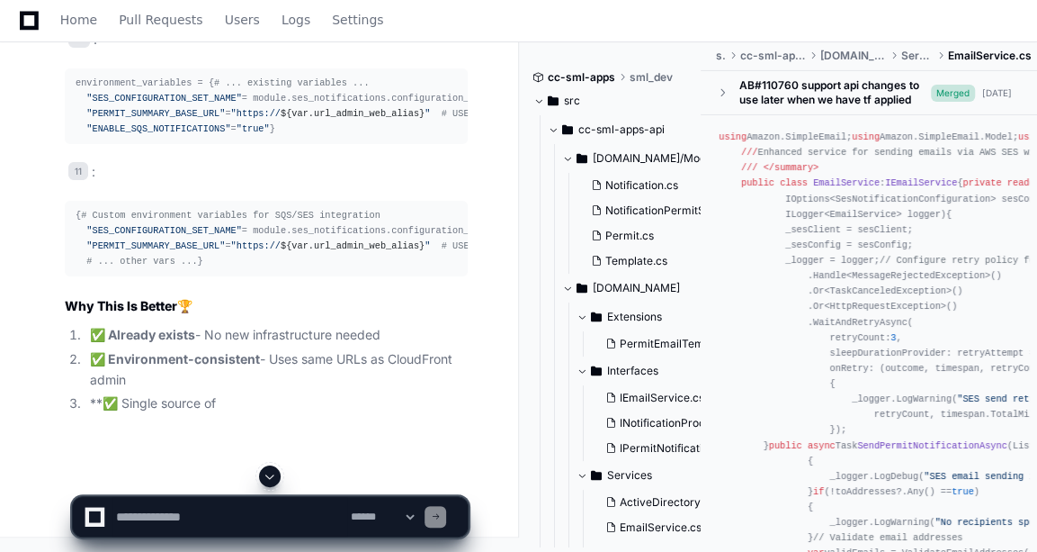
scroll to position [11575, 0]
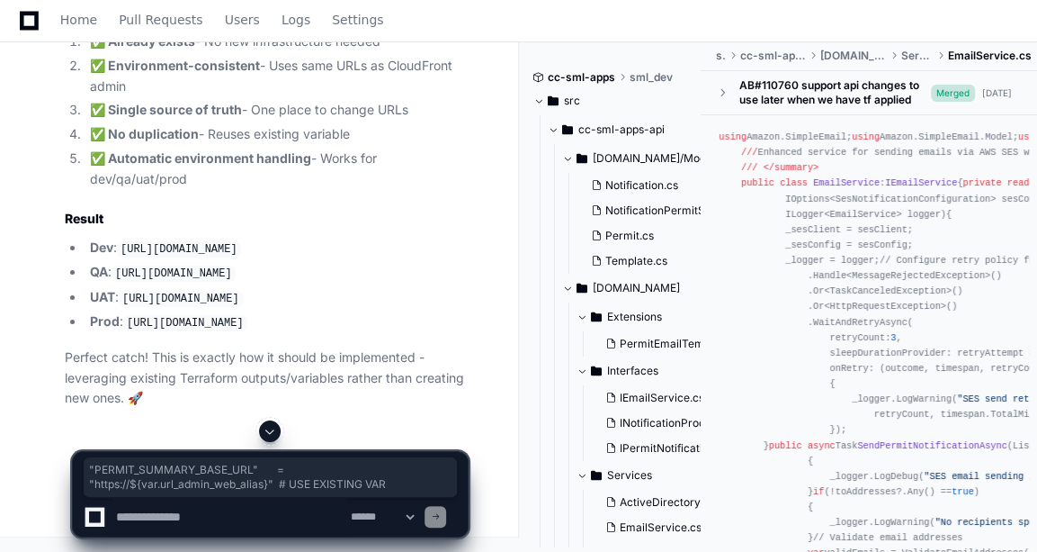
copy div ""PERMIT_SUMMARY_BASE_URL" = "https:// ${var.url_admin_web_alias} " # USE EXISTI…"
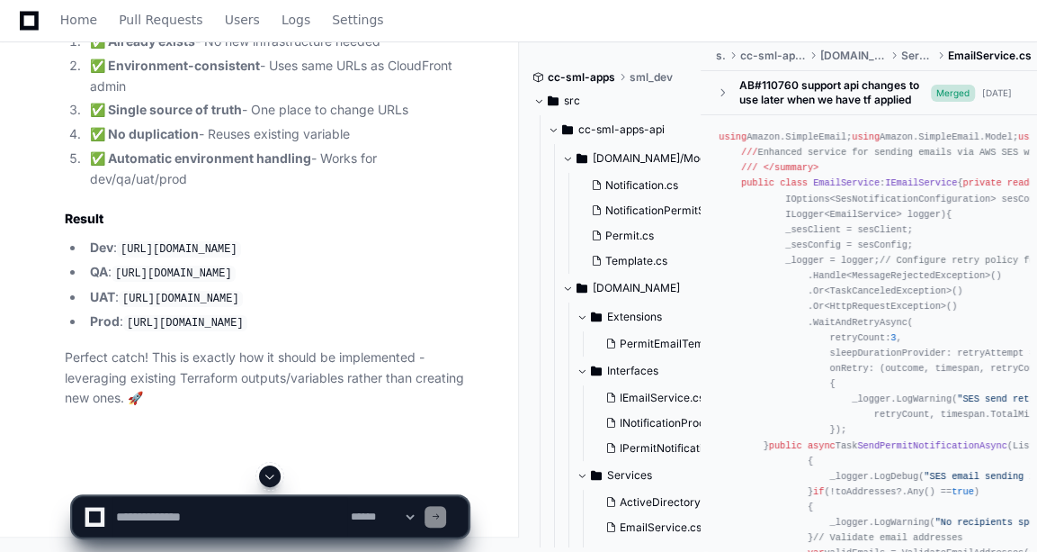
click at [148, 518] on textarea at bounding box center [229, 517] width 235 height 40
drag, startPoint x: 209, startPoint y: 523, endPoint x: 21, endPoint y: 524, distance: 188.1
click at [21, 524] on div "**********" at bounding box center [518, 508] width 1037 height 86
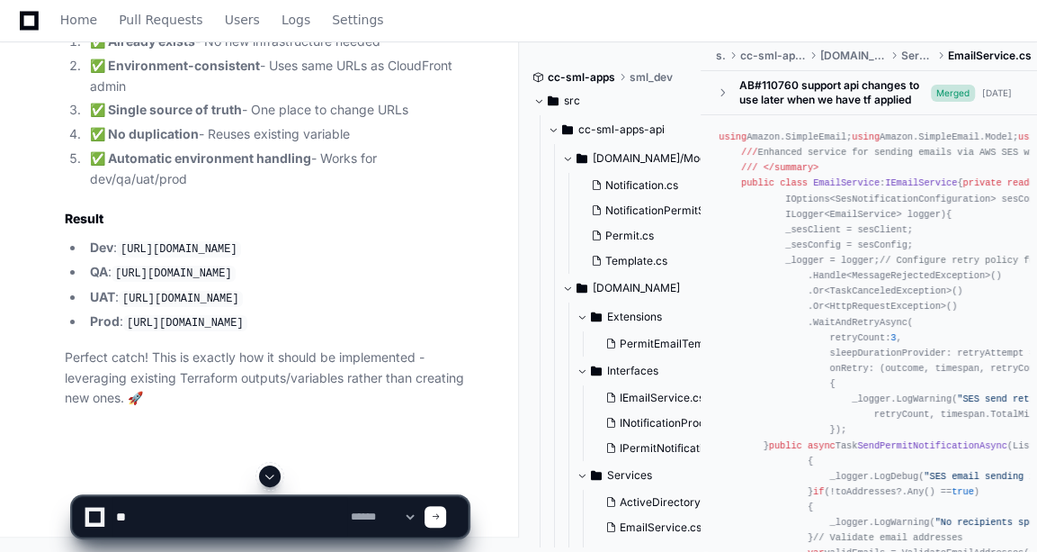
type textarea "*"
drag, startPoint x: 245, startPoint y: 515, endPoint x: 328, endPoint y: 517, distance: 82.8
click at [328, 517] on textarea at bounding box center [229, 517] width 235 height 40
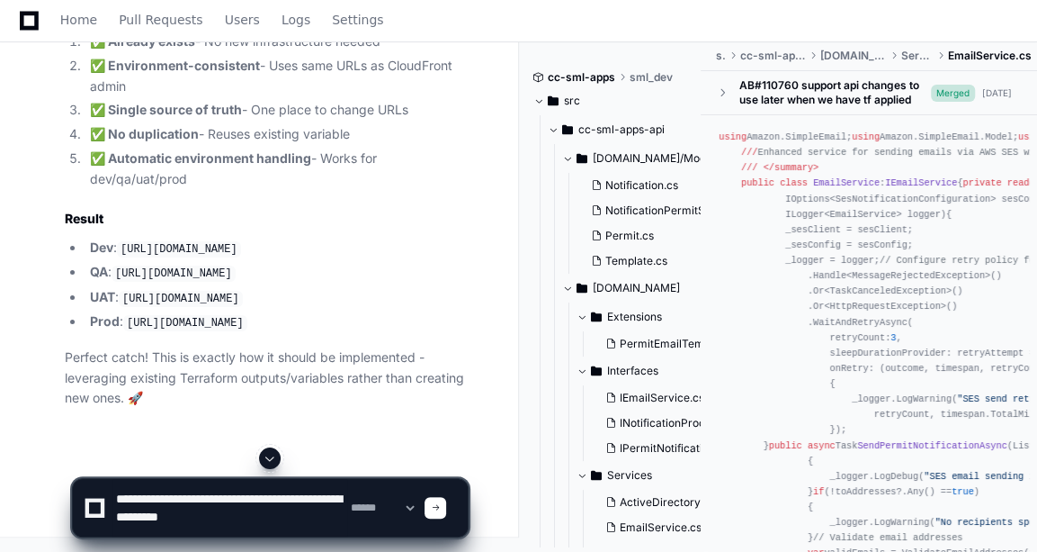
paste textarea "**********"
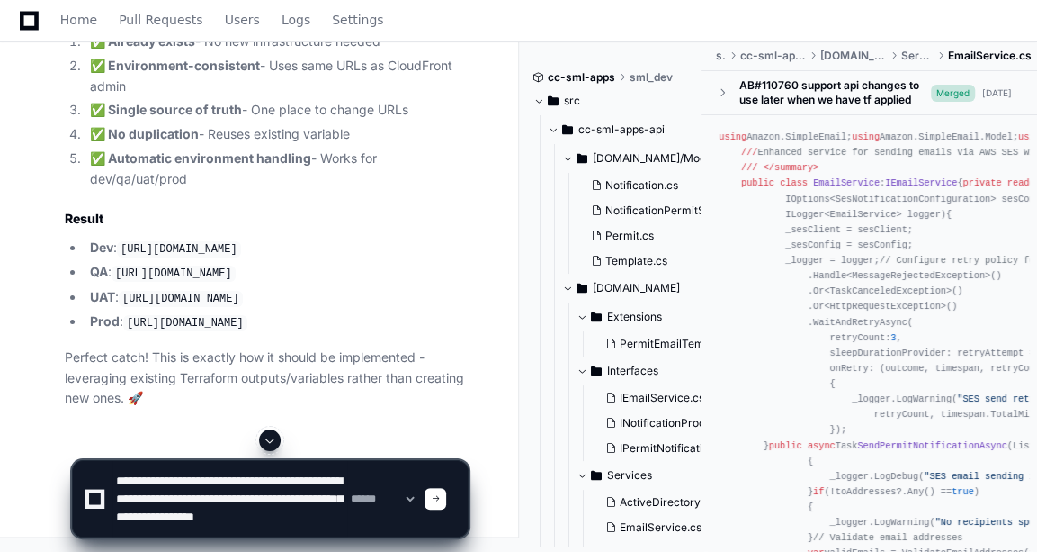
type textarea "**********"
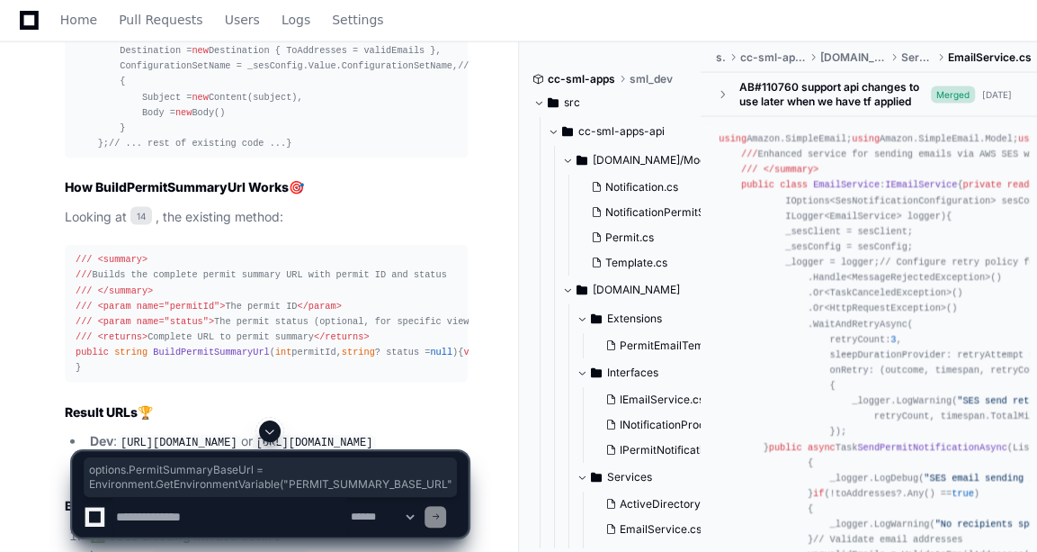
scroll to position [0, 273]
drag, startPoint x: 94, startPoint y: 360, endPoint x: 486, endPoint y: 358, distance: 392.3
copy div "options.PermitSummaryBaseUrl = Environment.GetEnvironmentVariable( "PERMIT_SUMM…"
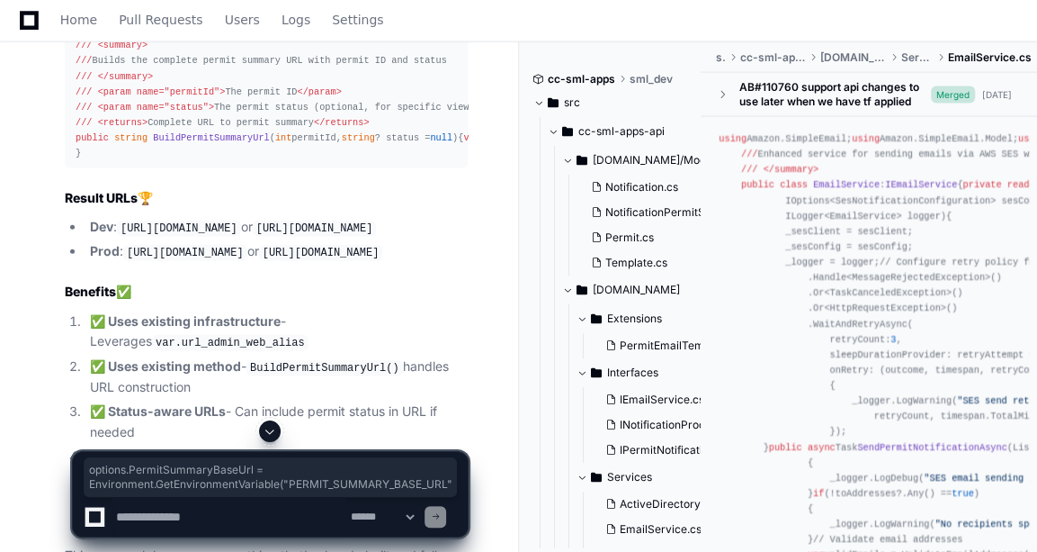
scroll to position [13574, 0]
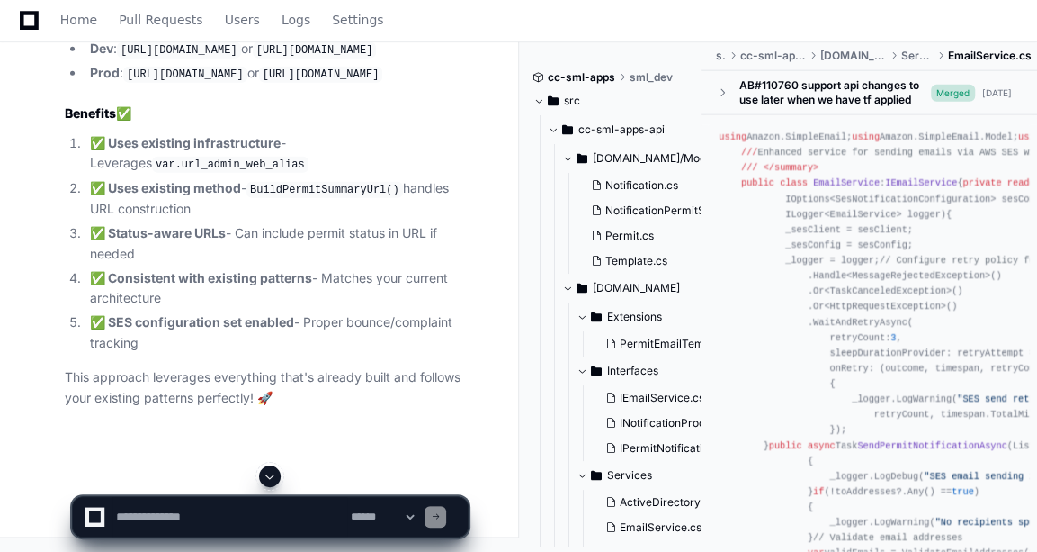
scroll to position [14052, 0]
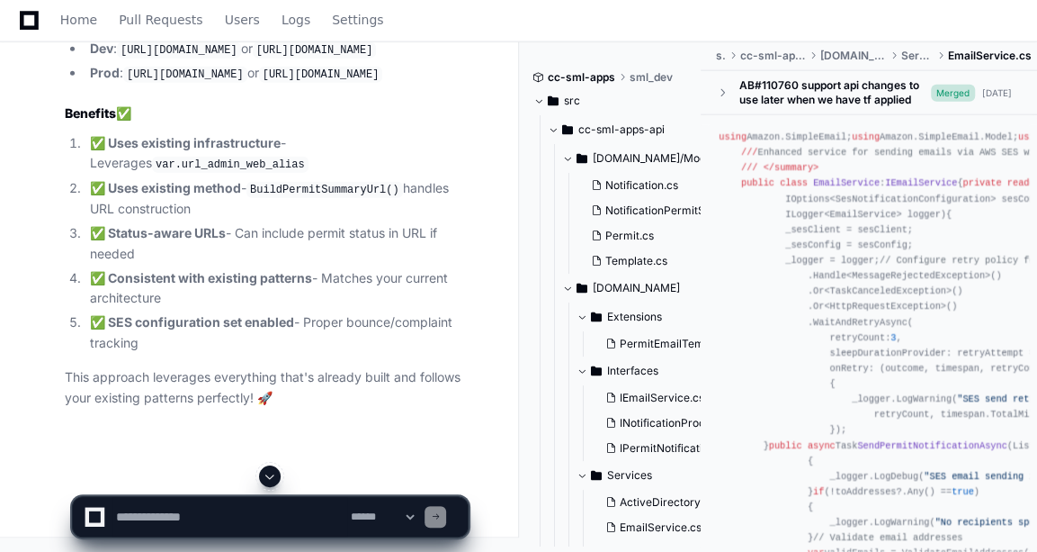
drag, startPoint x: 156, startPoint y: 273, endPoint x: 340, endPoint y: 292, distance: 185.5
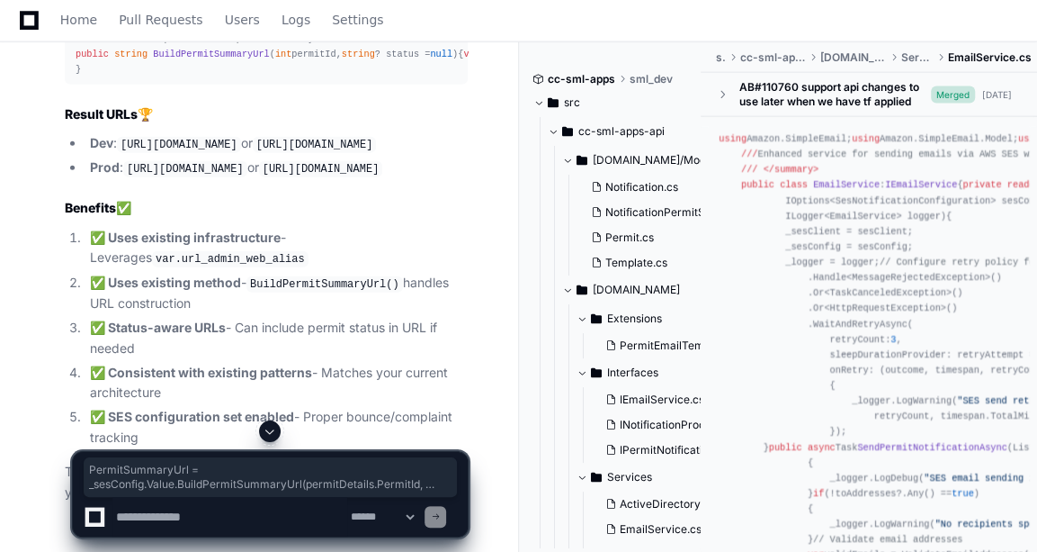
scroll to position [0, 70]
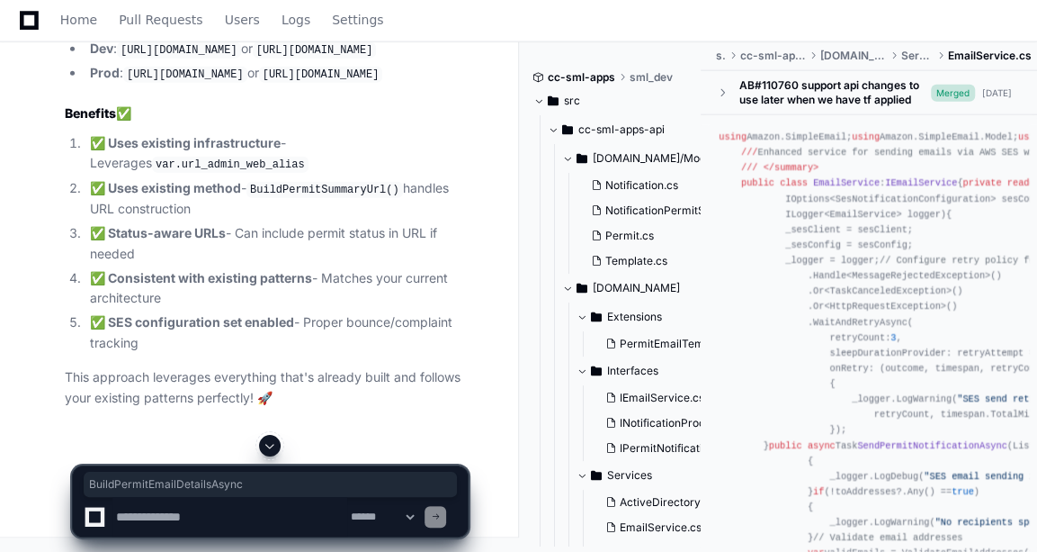
scroll to position [0, 0]
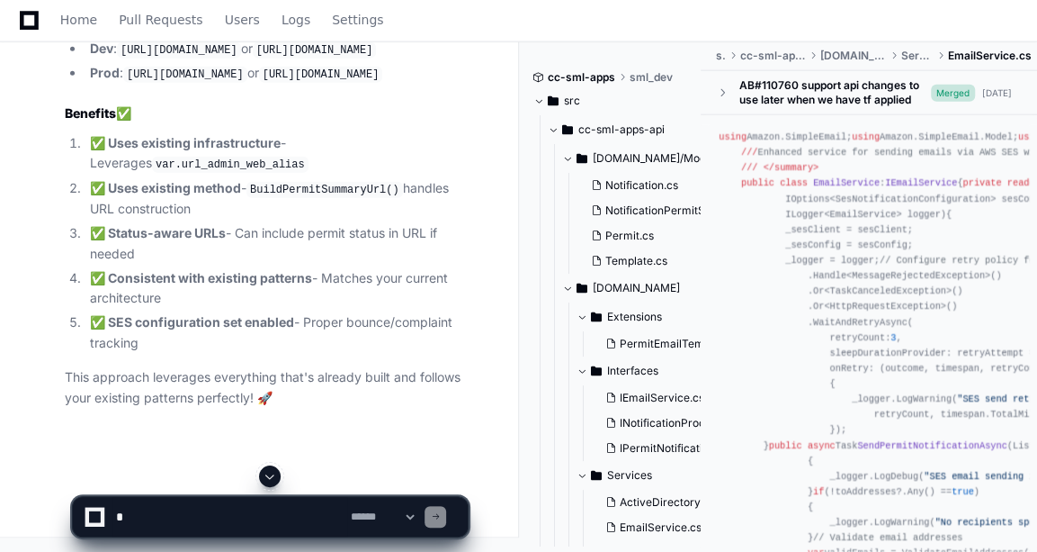
click at [246, 508] on textarea at bounding box center [229, 517] width 235 height 40
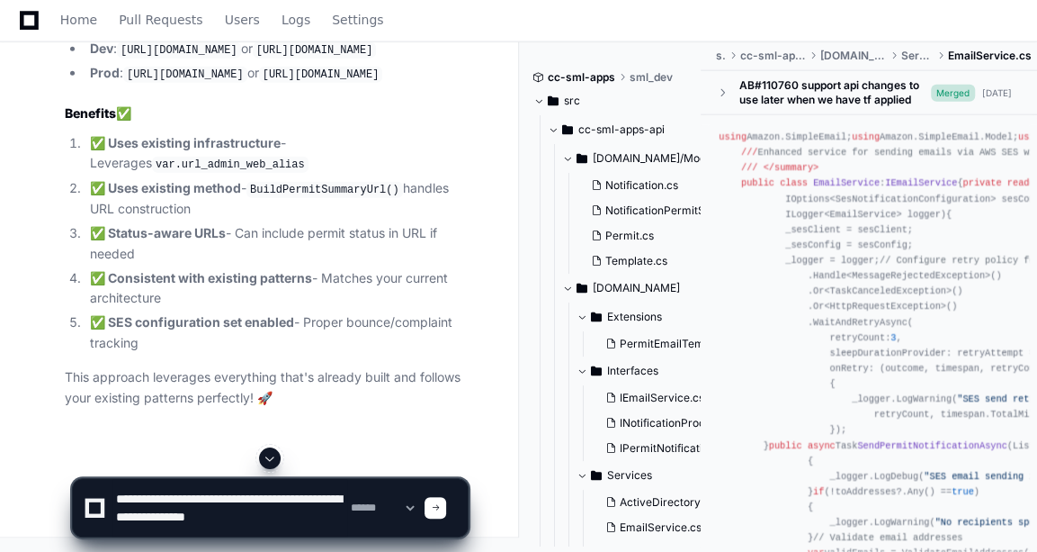
type textarea "**********"
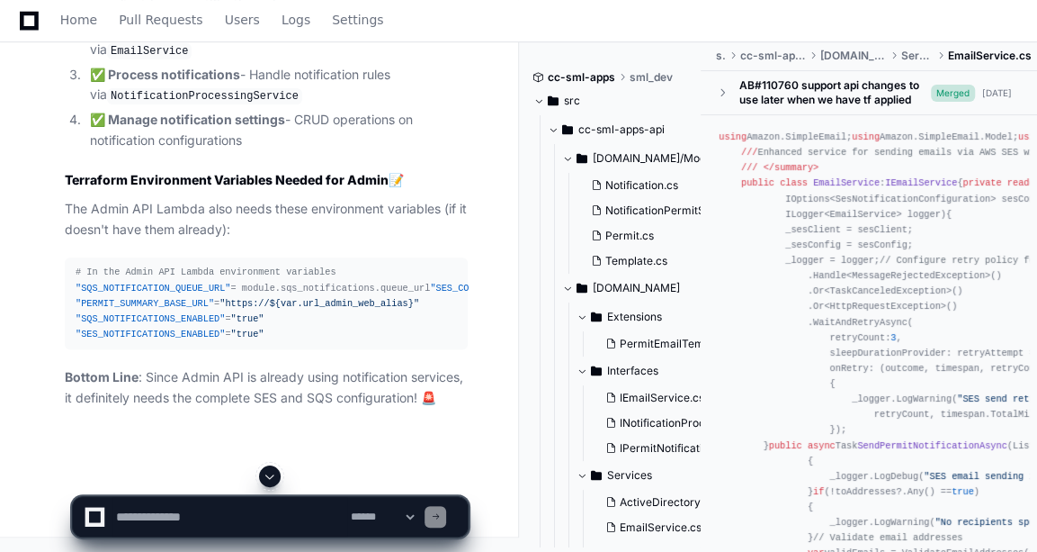
scroll to position [17068, 0]
click at [242, 516] on textarea at bounding box center [229, 517] width 235 height 40
type textarea "*"
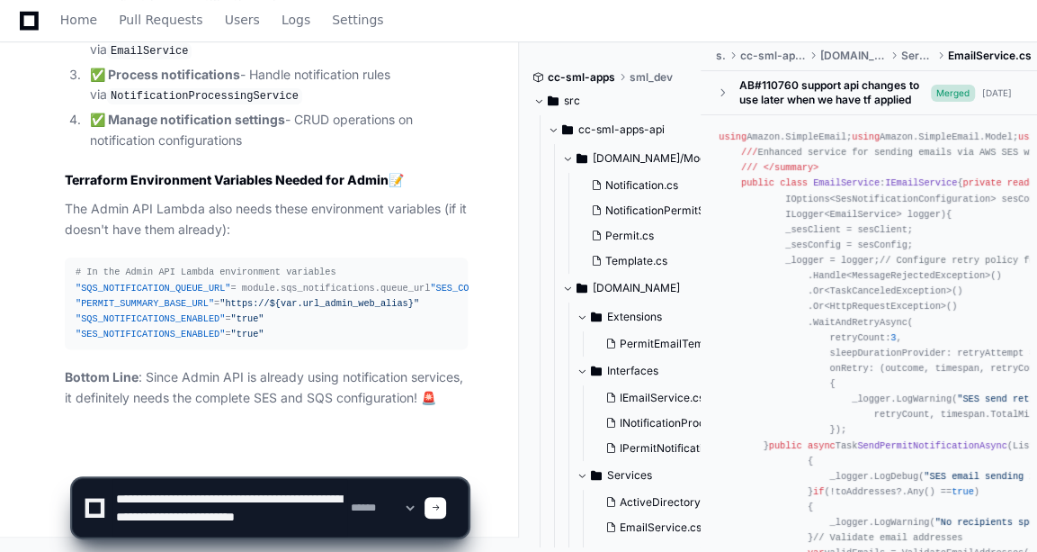
scroll to position [5, 0]
type textarea "**********"
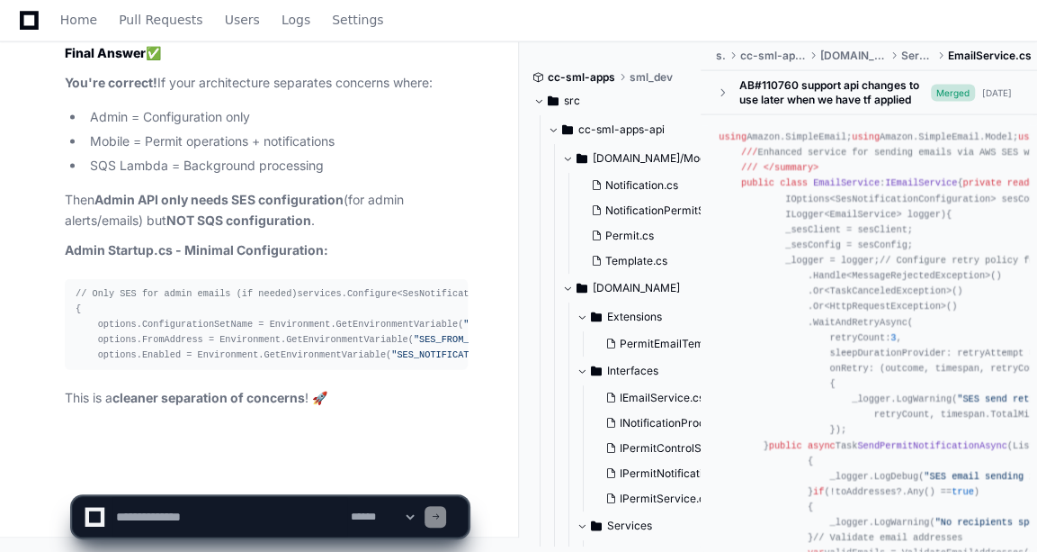
scroll to position [19158, 0]
